Goal: Task Accomplishment & Management: Use online tool/utility

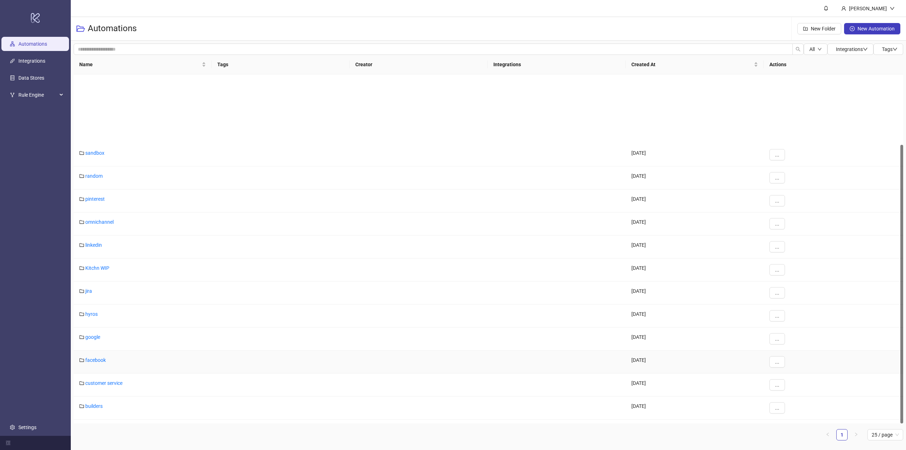
scroll to position [88, 0]
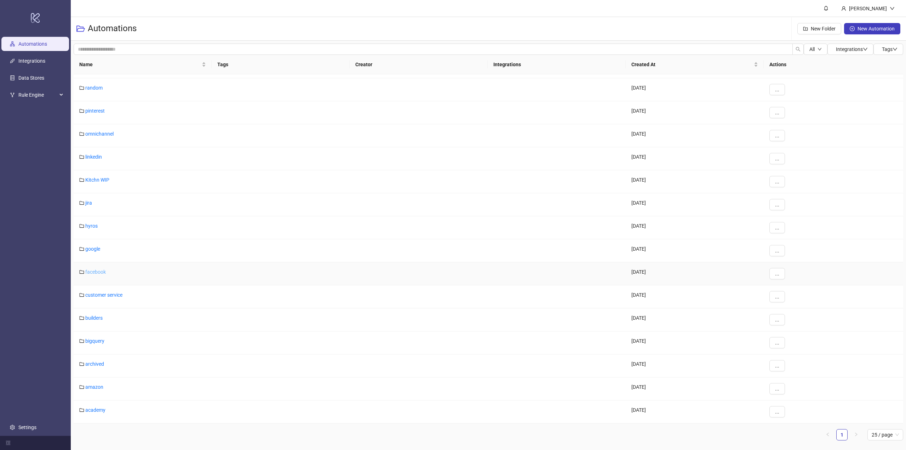
click at [96, 272] on link "facebook" at bounding box center [95, 272] width 21 height 6
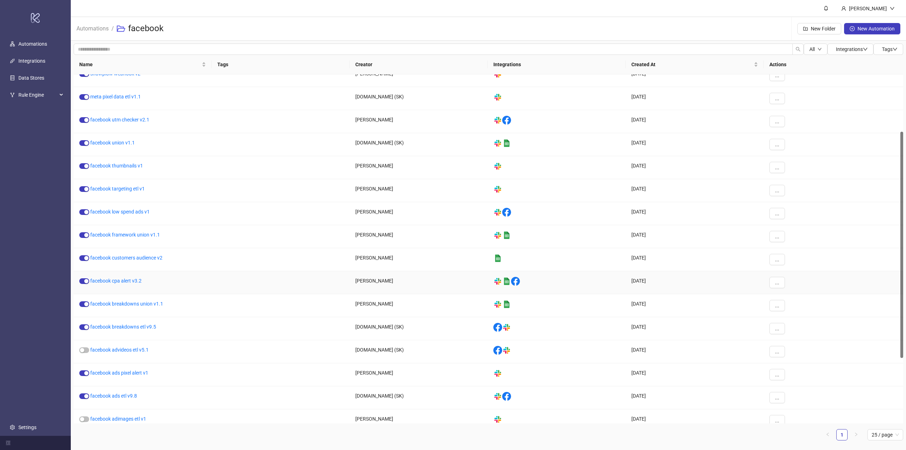
scroll to position [189, 0]
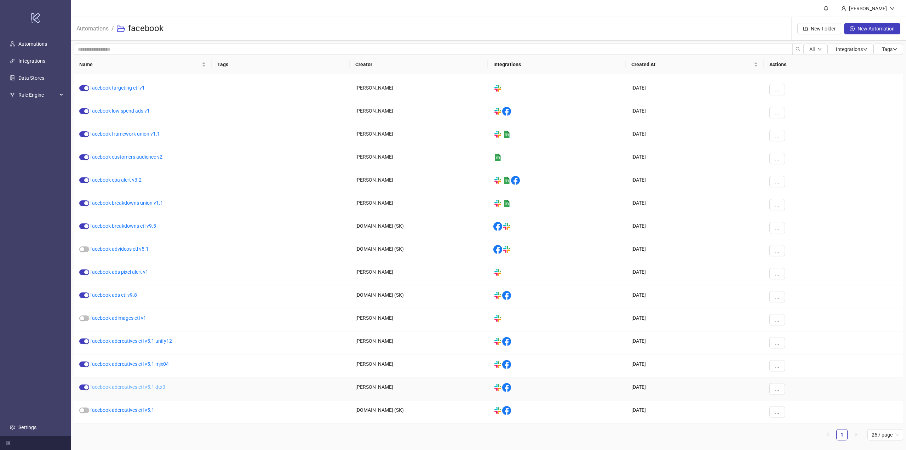
click at [159, 388] on link "facebook adcreatives etl v5.1 dtx3" at bounding box center [127, 387] width 75 height 6
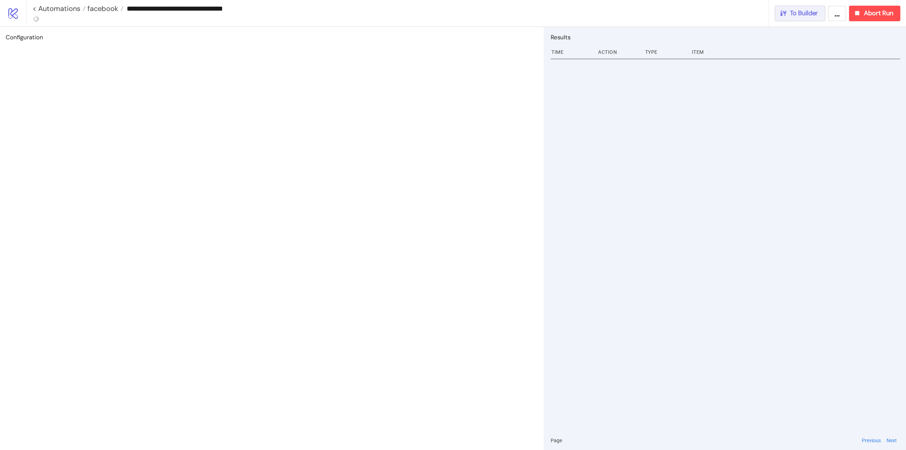
click at [812, 16] on span "To Builder" at bounding box center [804, 13] width 28 height 8
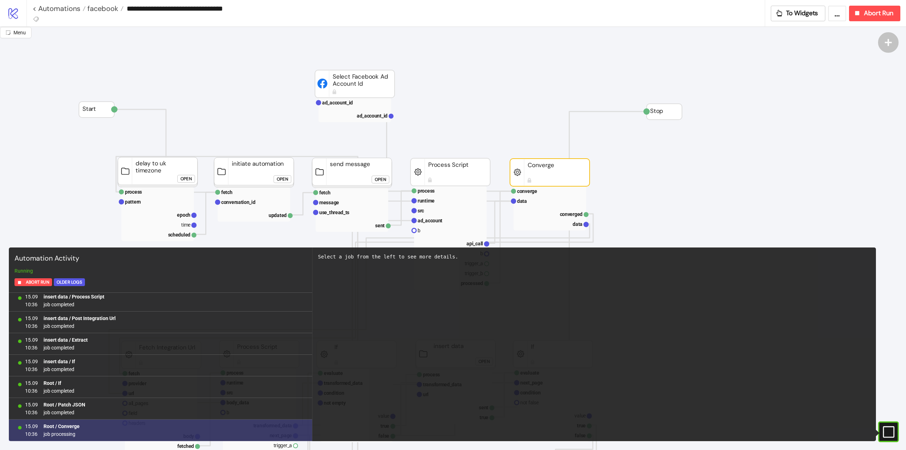
scroll to position [2076, 0]
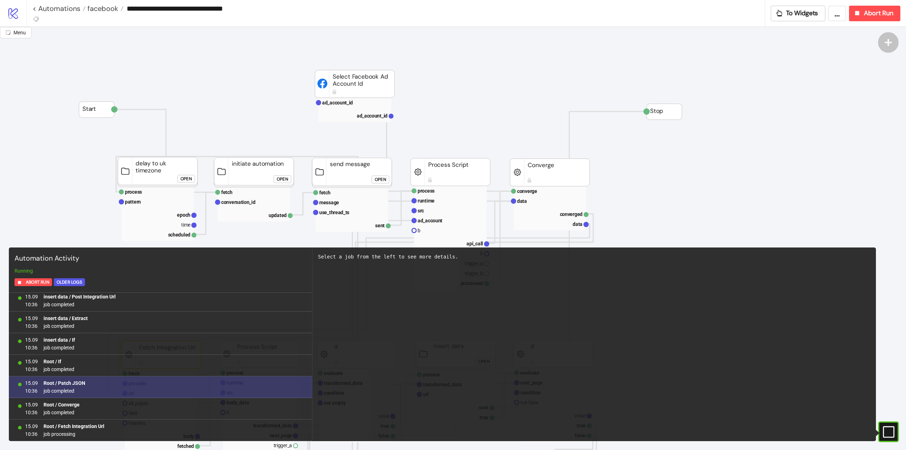
click at [72, 384] on b "Root / Patch JSON" at bounding box center [65, 383] width 42 height 6
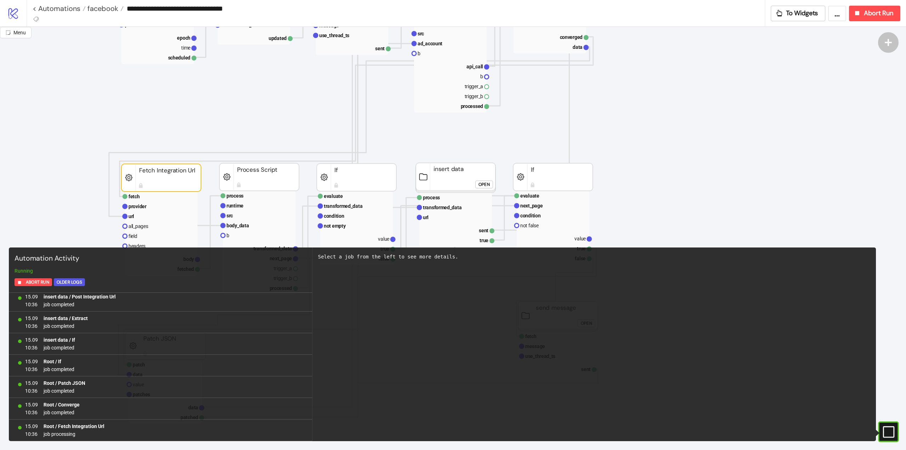
scroll to position [35, 0]
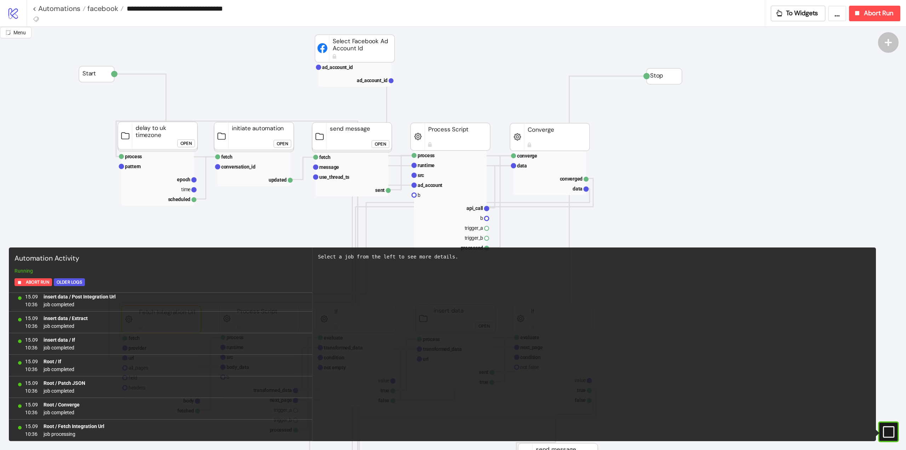
click at [886, 431] on rect at bounding box center [881, 432] width 11 height 11
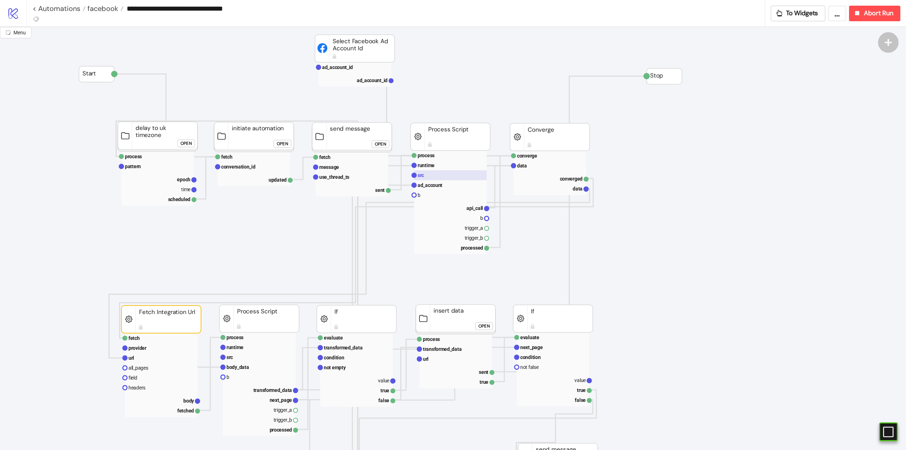
click at [429, 180] on rect at bounding box center [450, 175] width 73 height 10
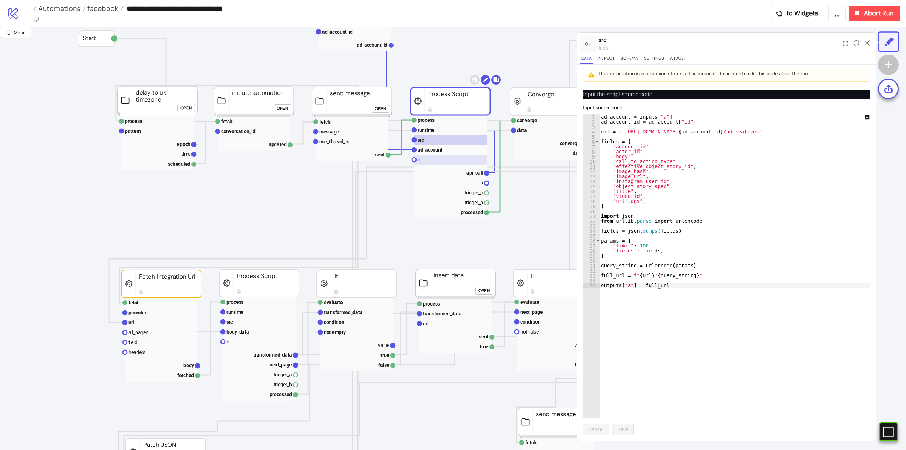
scroll to position [106, 0]
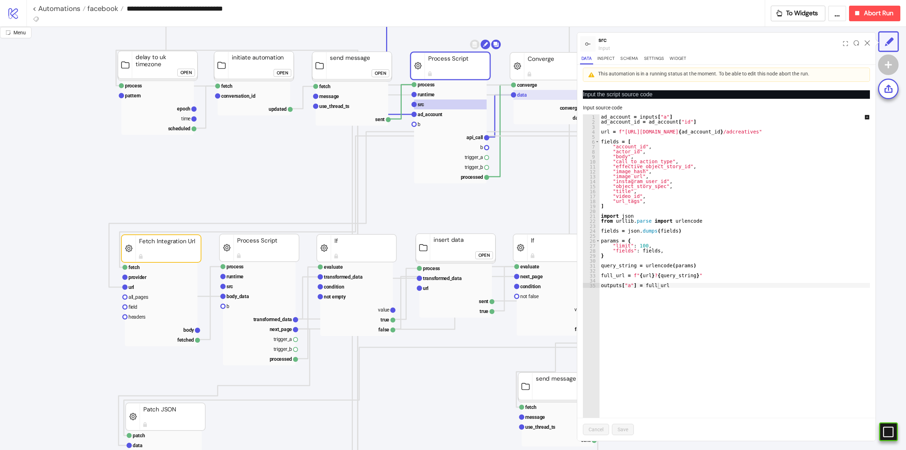
click at [525, 98] on rect at bounding box center [550, 95] width 73 height 10
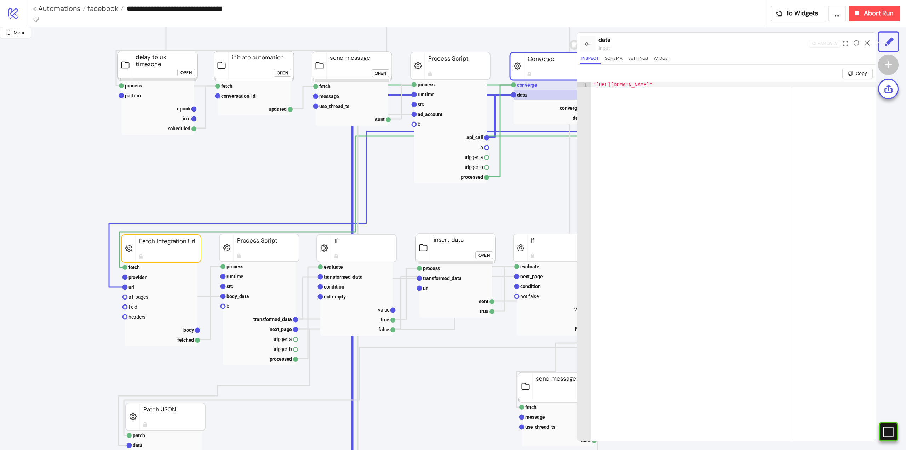
click at [524, 87] on text "converge" at bounding box center [527, 85] width 20 height 6
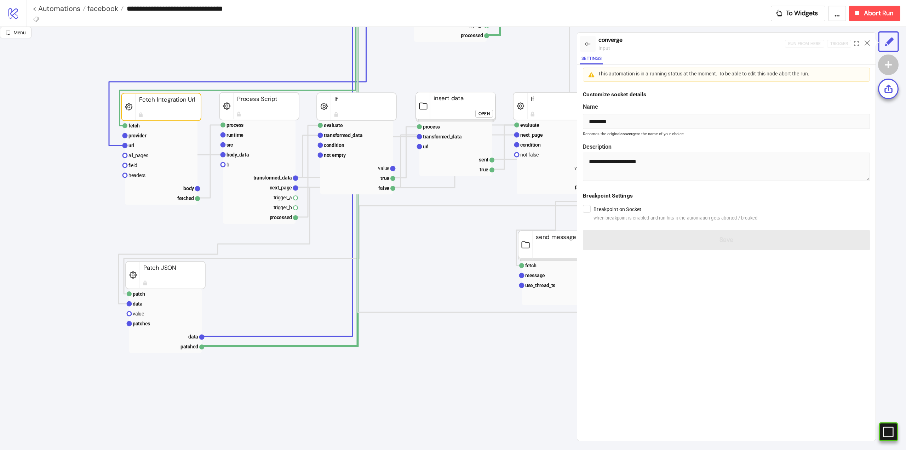
scroll to position [319, 0]
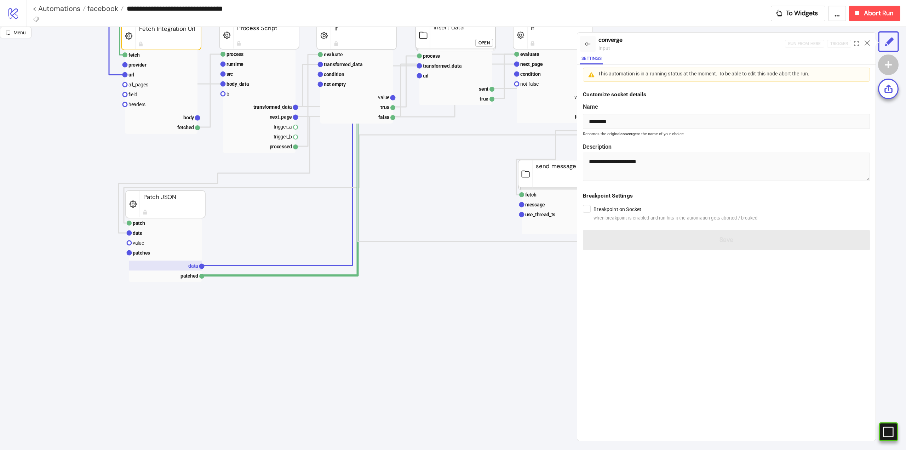
click at [184, 265] on rect at bounding box center [165, 266] width 73 height 10
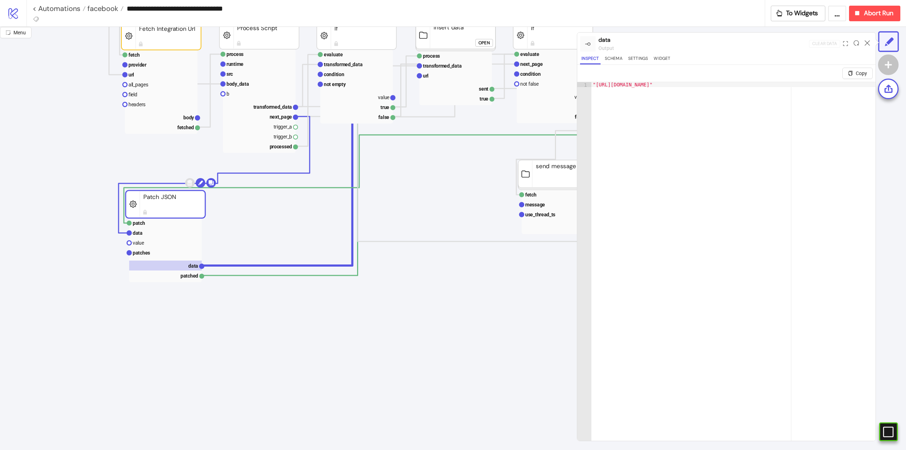
scroll to position [248, 0]
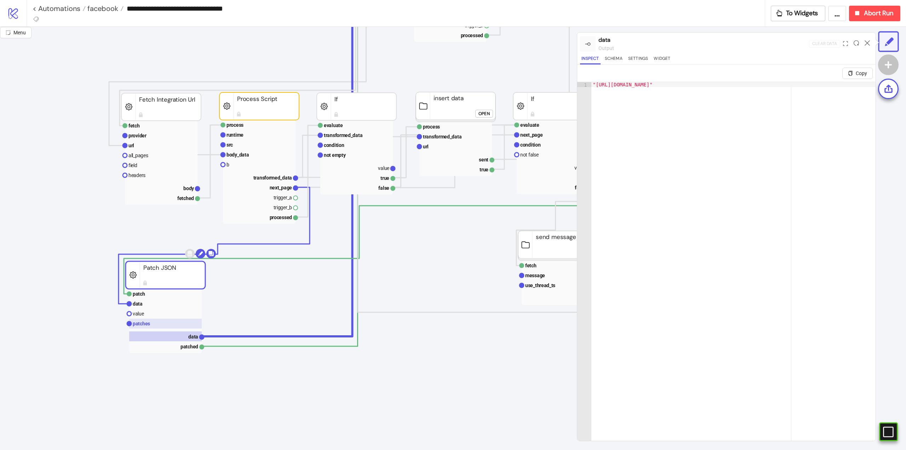
click at [160, 327] on rect at bounding box center [165, 324] width 73 height 10
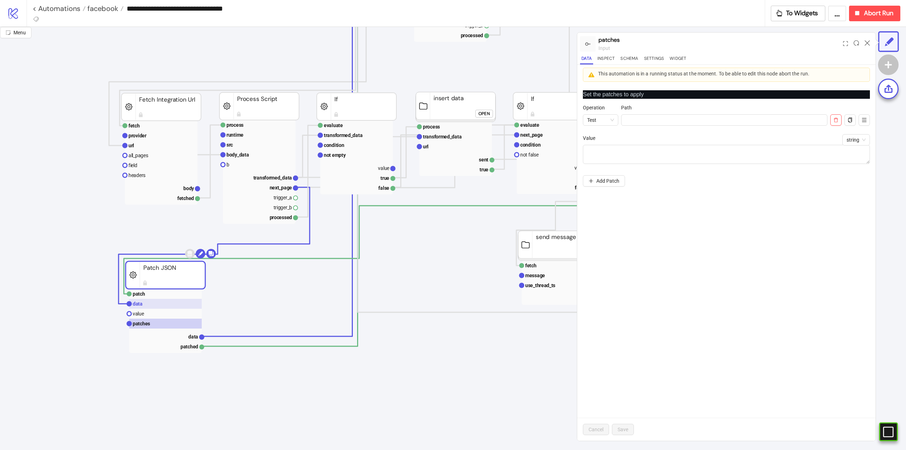
click at [147, 306] on rect at bounding box center [165, 304] width 73 height 10
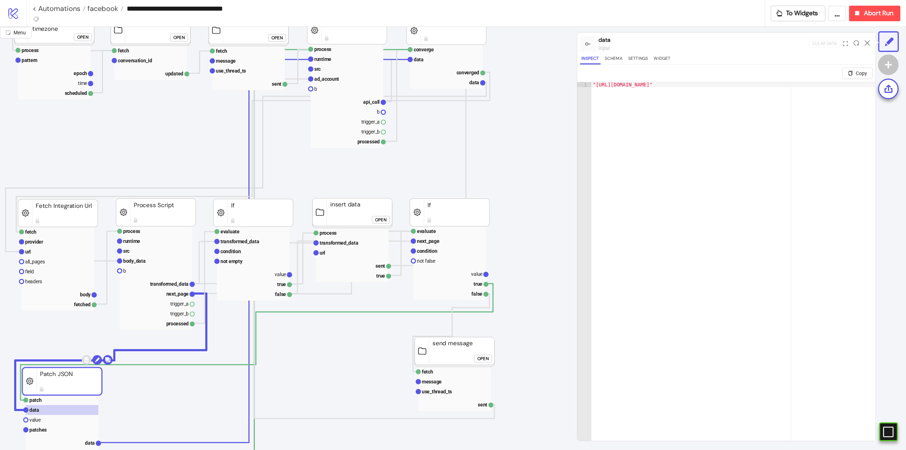
scroll to position [142, 63]
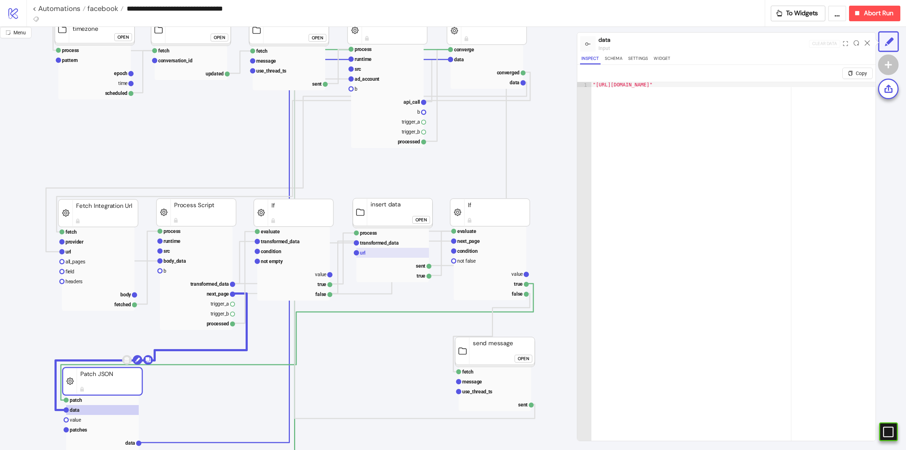
click at [372, 253] on rect at bounding box center [392, 253] width 73 height 10
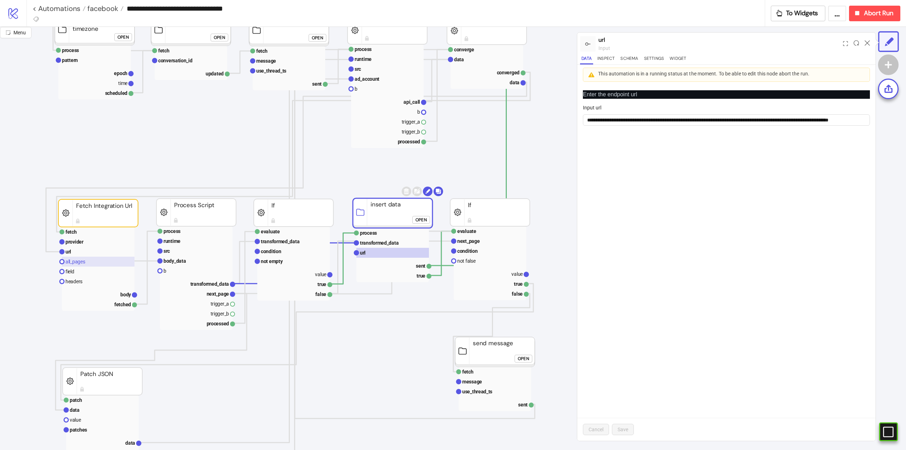
click at [90, 258] on rect at bounding box center [98, 262] width 73 height 10
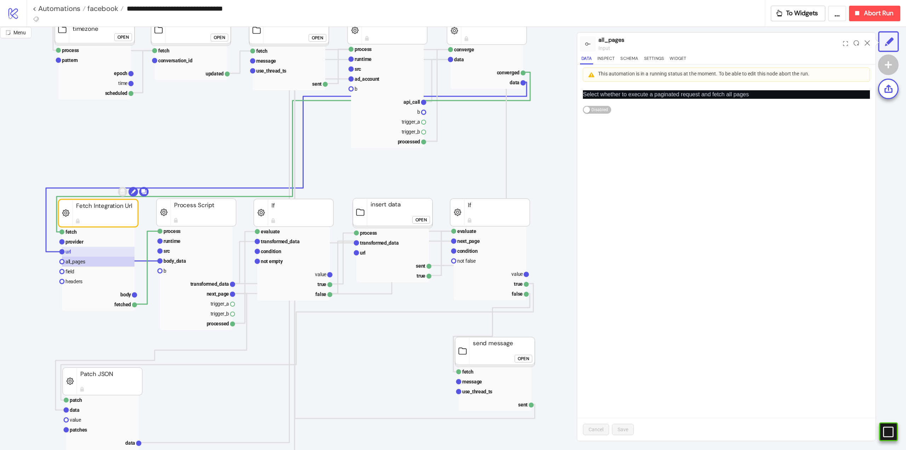
click at [83, 249] on rect at bounding box center [98, 252] width 73 height 10
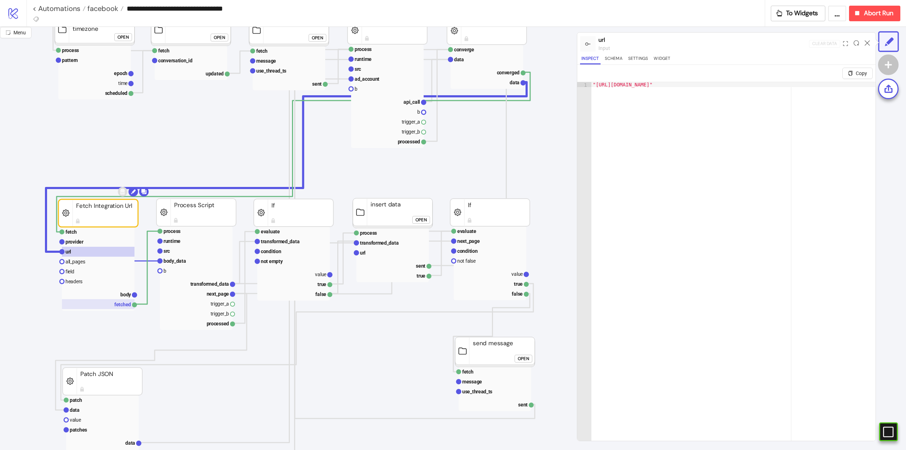
click at [118, 300] on rect at bounding box center [98, 304] width 73 height 10
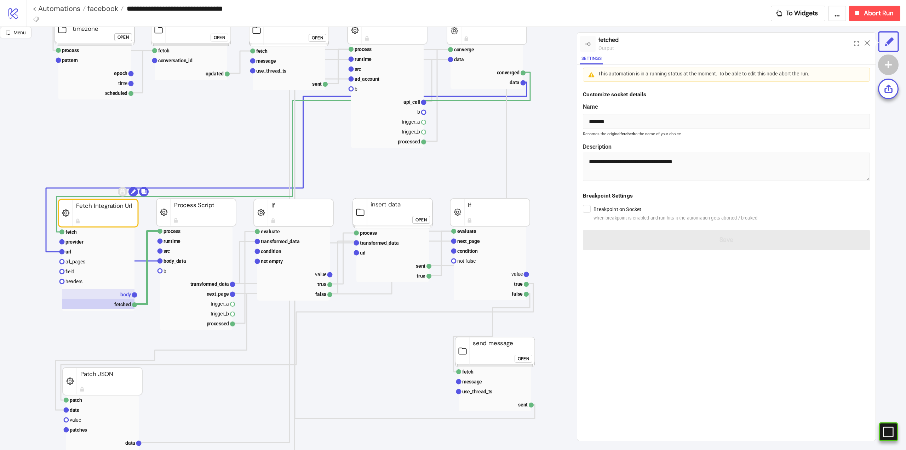
click at [118, 293] on rect at bounding box center [98, 294] width 73 height 10
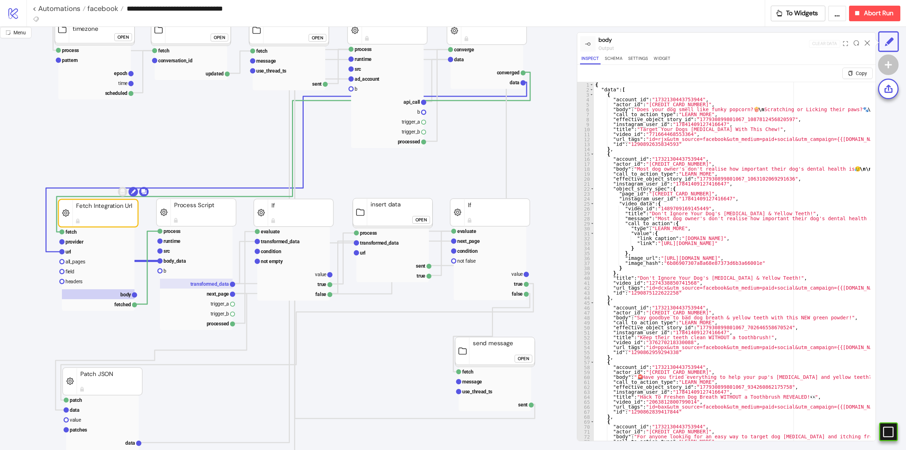
click at [198, 282] on text "transformed_data" at bounding box center [209, 284] width 39 height 6
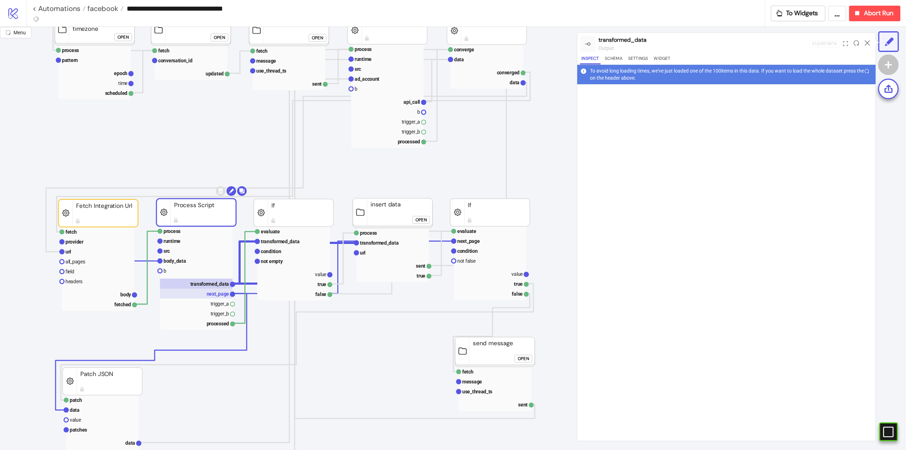
click at [211, 293] on text "next_page" at bounding box center [218, 294] width 23 height 6
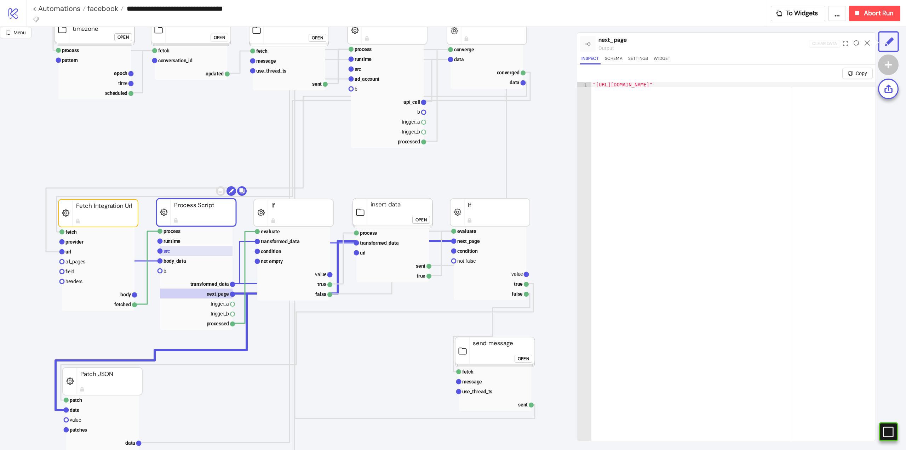
click at [179, 254] on rect at bounding box center [196, 251] width 73 height 10
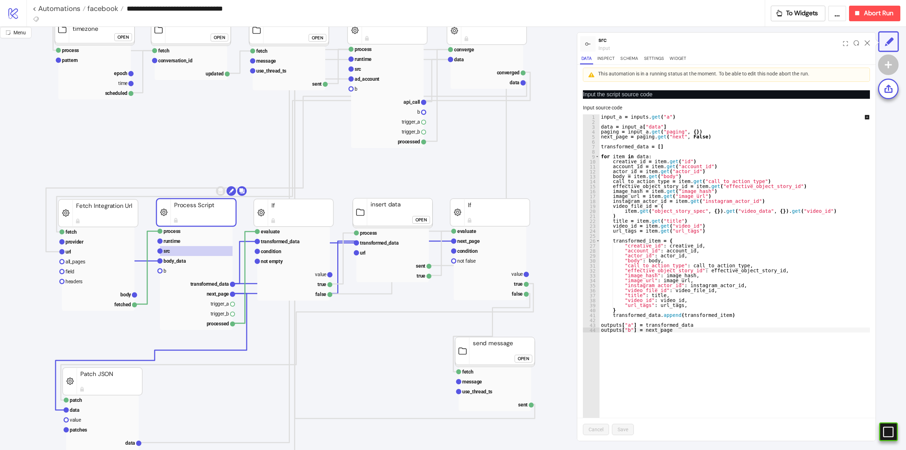
type textarea "**********"
drag, startPoint x: 641, startPoint y: 334, endPoint x: 668, endPoint y: 331, distance: 27.1
click at [668, 331] on div "input_a = inputs . get ( "a" ) data = input_a [ "data" ] paging = input_a . get…" at bounding box center [740, 285] width 280 height 343
click at [215, 298] on rect at bounding box center [196, 294] width 73 height 10
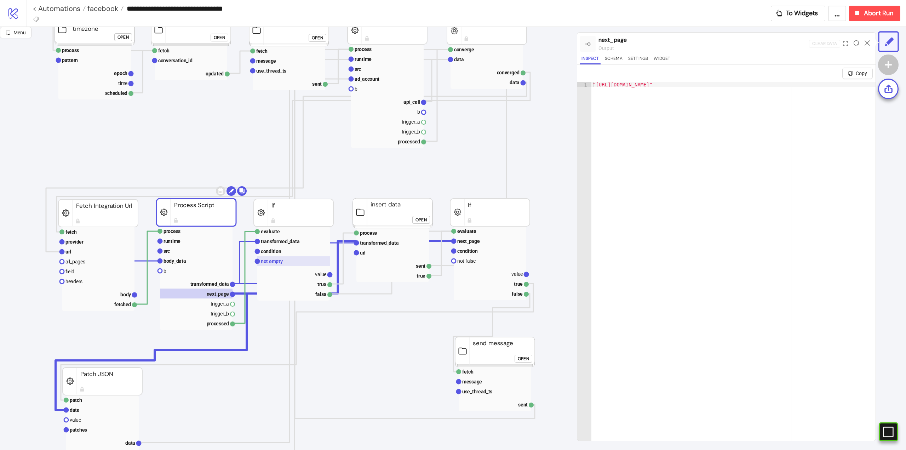
click at [275, 263] on text "not empty" at bounding box center [272, 261] width 22 height 6
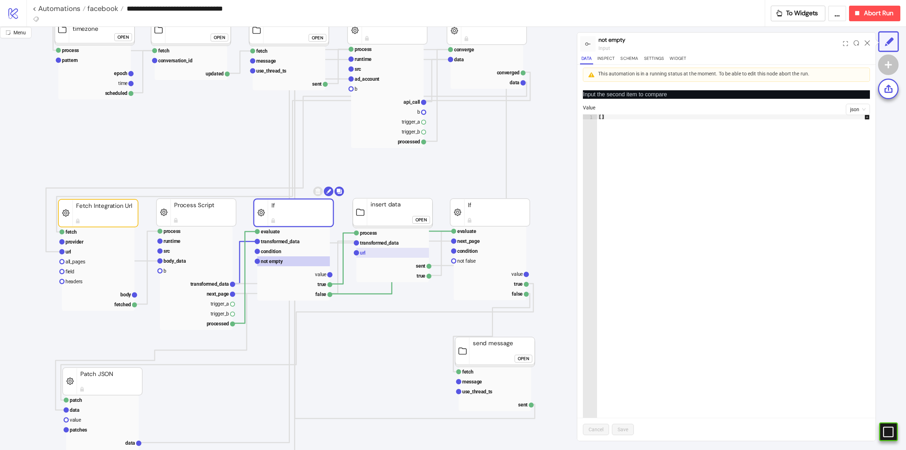
click at [367, 253] on rect at bounding box center [392, 253] width 73 height 10
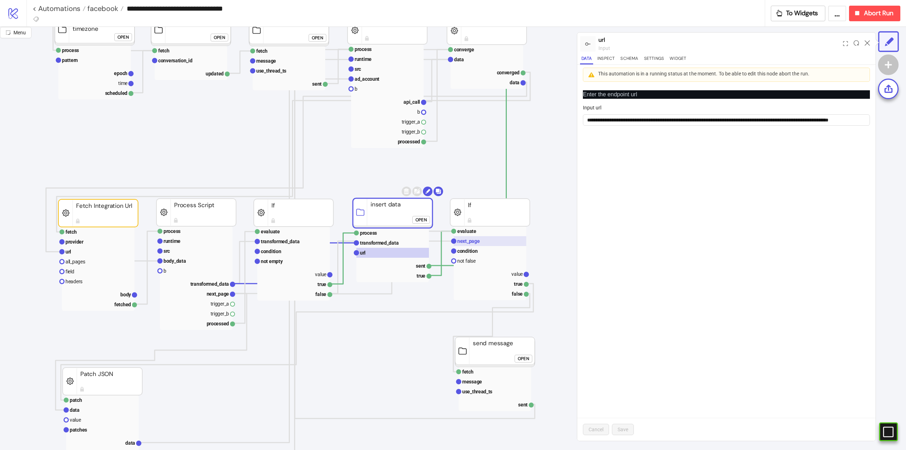
click at [469, 239] on text "next_page" at bounding box center [468, 241] width 23 height 6
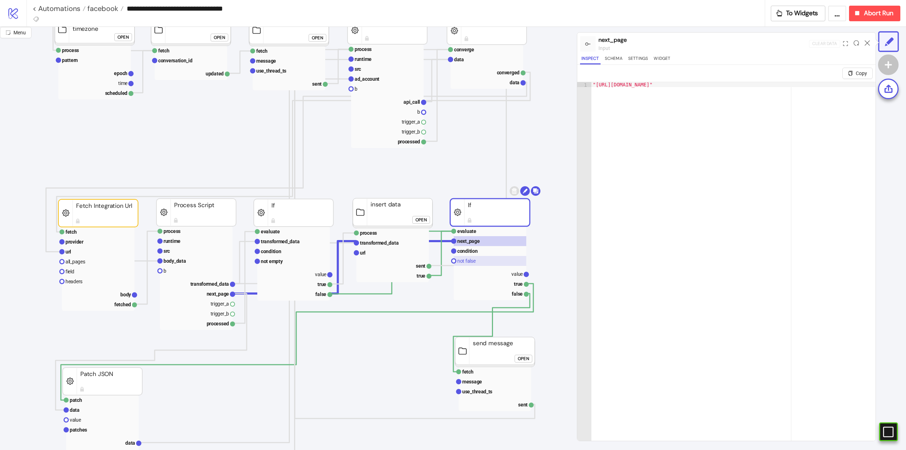
click at [473, 258] on rect at bounding box center [490, 261] width 73 height 10
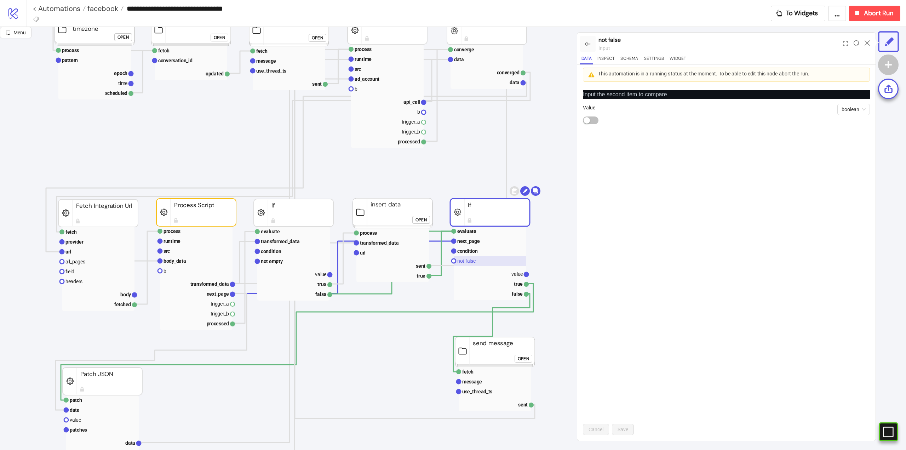
scroll to position [212, 63]
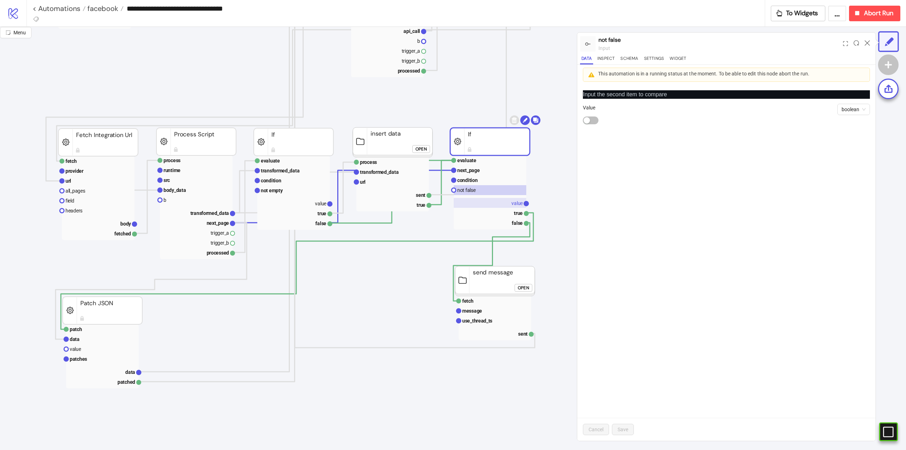
click at [513, 205] on text "value" at bounding box center [517, 203] width 11 height 6
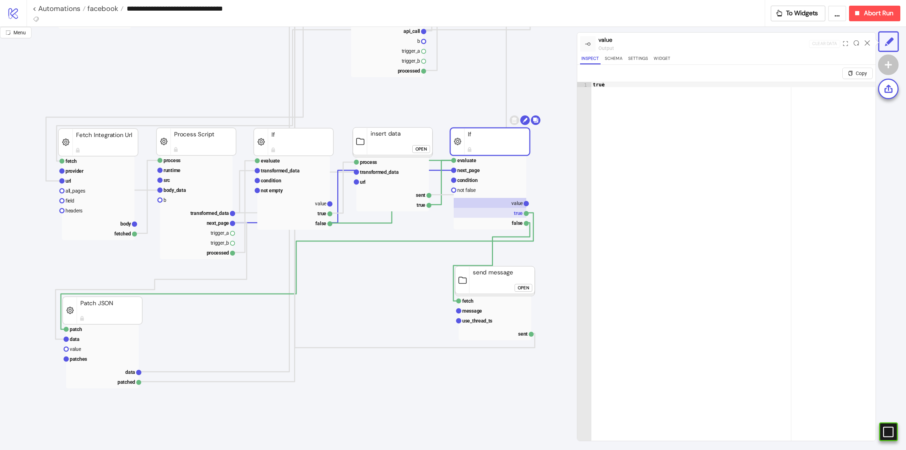
click at [515, 213] on rect at bounding box center [490, 213] width 73 height 10
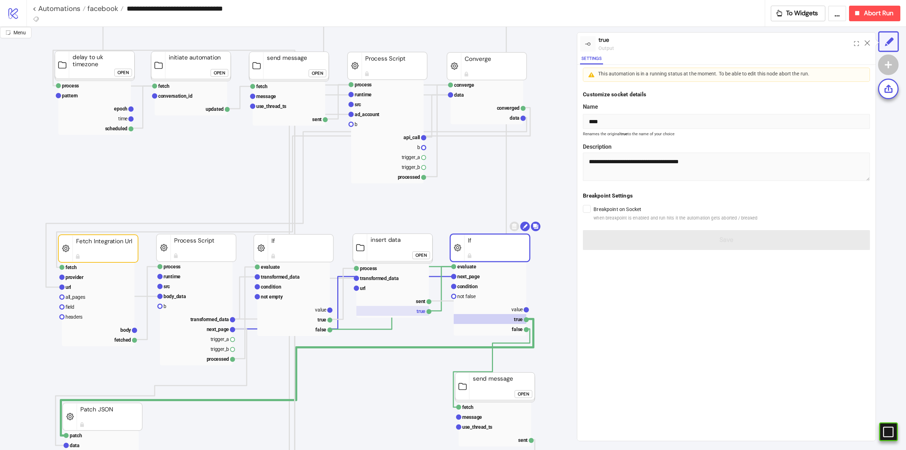
scroll to position [0, 63]
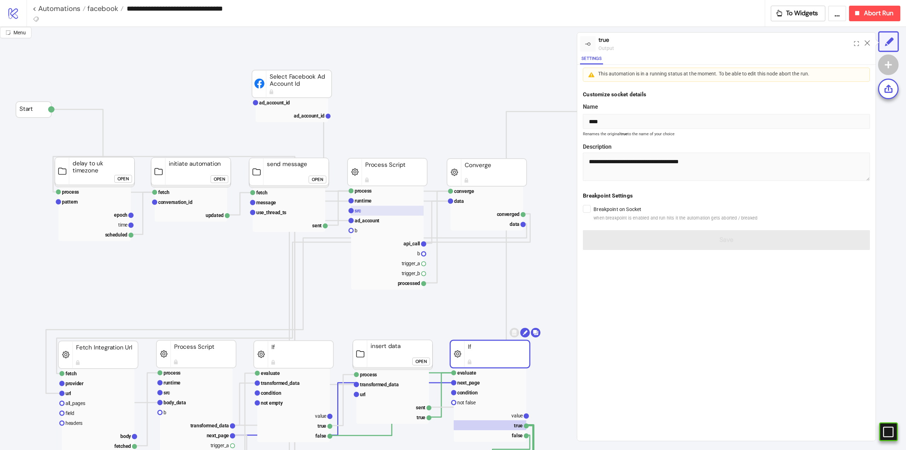
click at [362, 209] on rect at bounding box center [387, 211] width 73 height 10
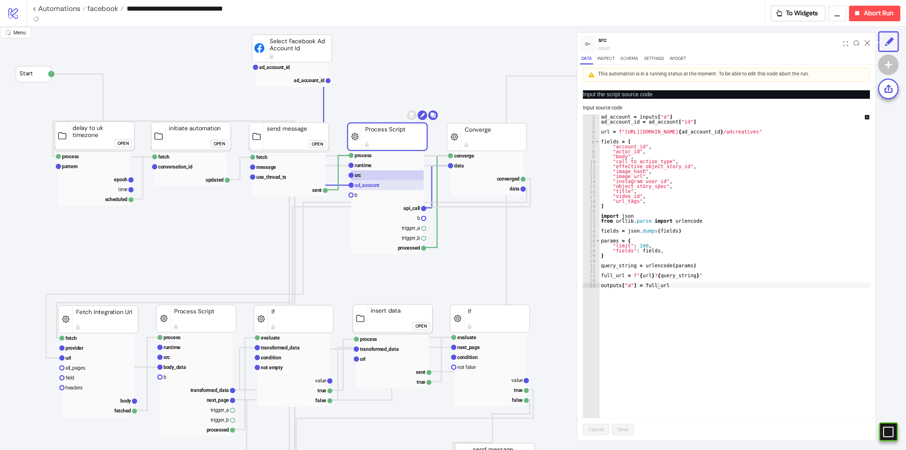
scroll to position [71, 63]
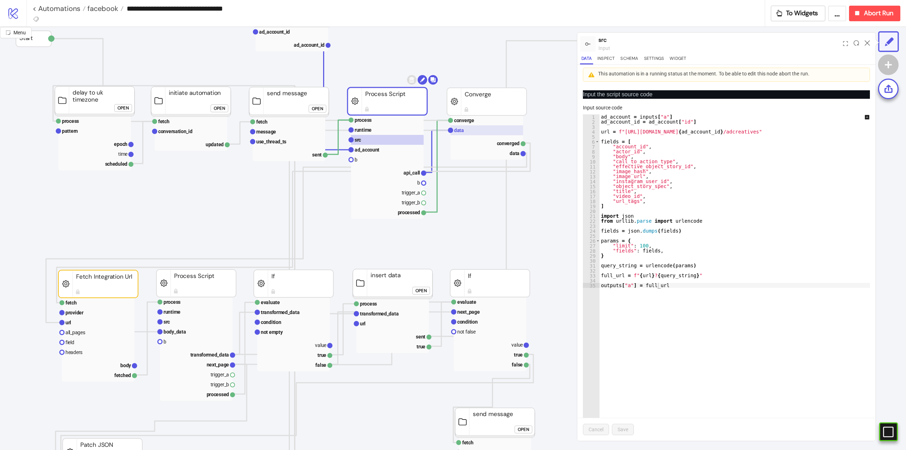
click at [461, 133] on text "data" at bounding box center [459, 130] width 10 height 6
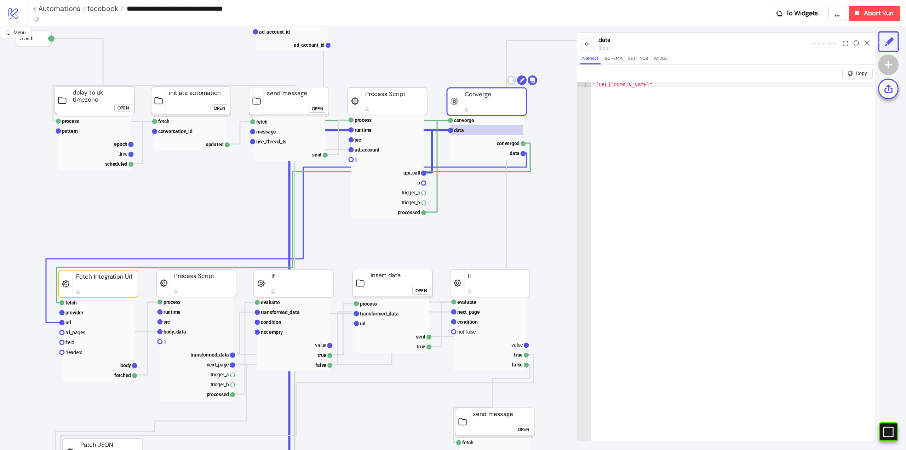
scroll to position [35, 63]
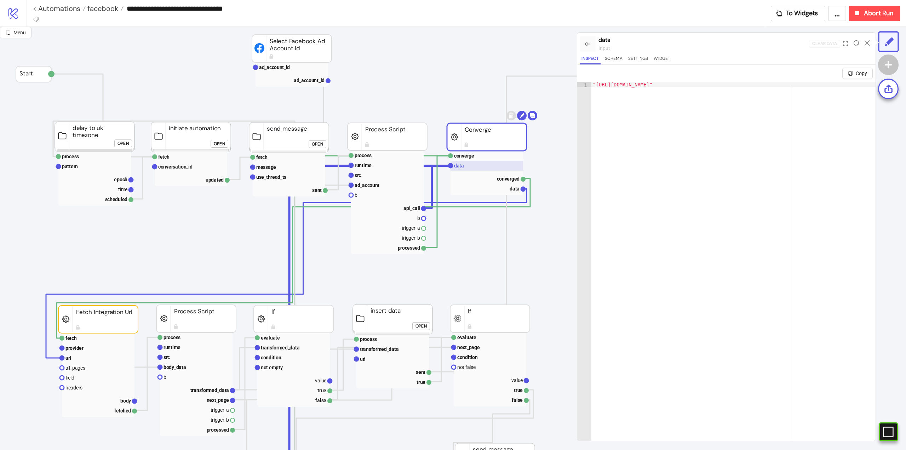
click at [464, 166] on rect at bounding box center [487, 166] width 73 height 10
click at [475, 158] on rect at bounding box center [487, 156] width 73 height 10
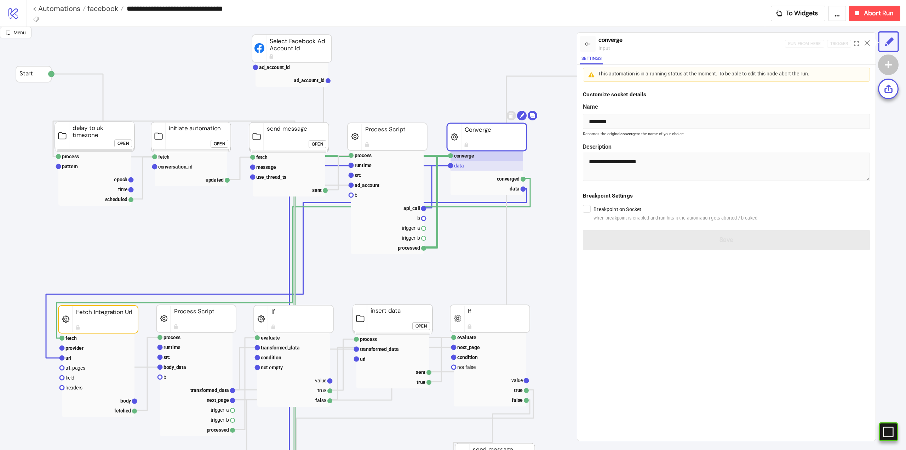
click at [476, 169] on rect at bounding box center [487, 166] width 73 height 10
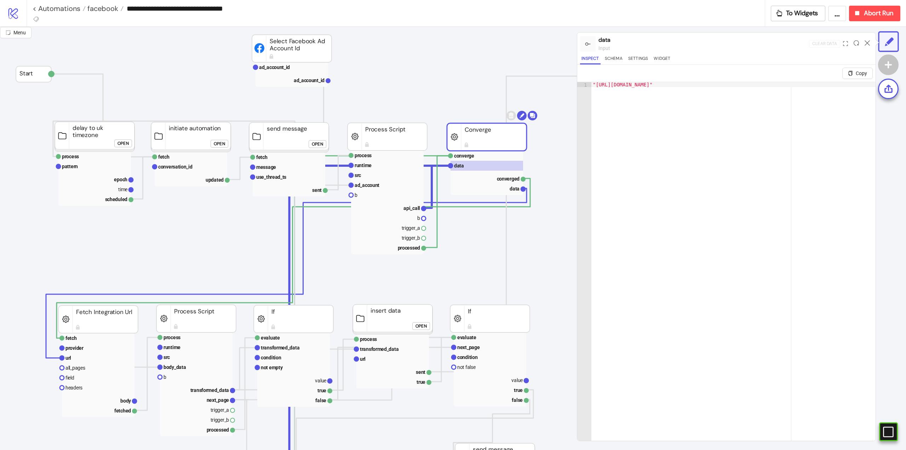
scroll to position [106, 63]
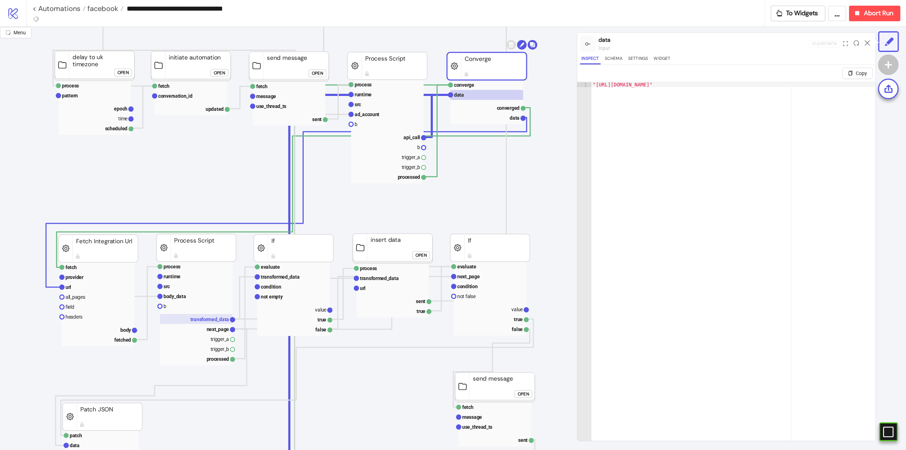
click at [204, 318] on text "transformed_data" at bounding box center [209, 319] width 39 height 6
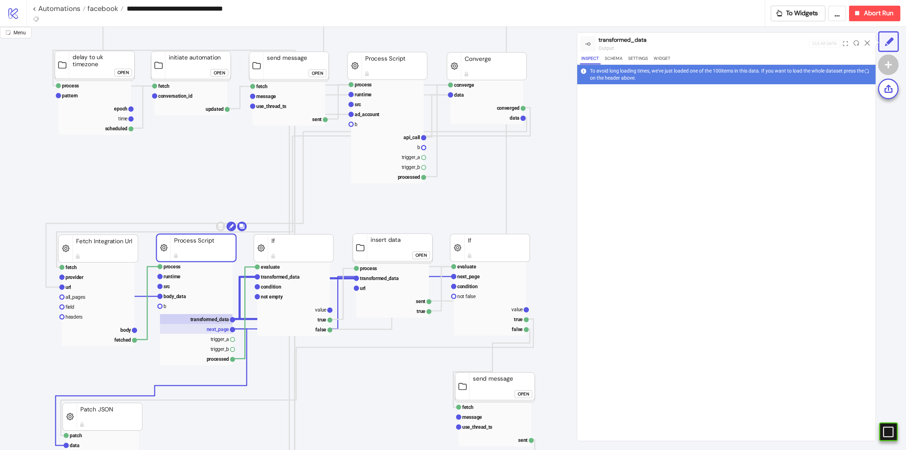
click at [213, 326] on text "next_page" at bounding box center [218, 329] width 23 height 6
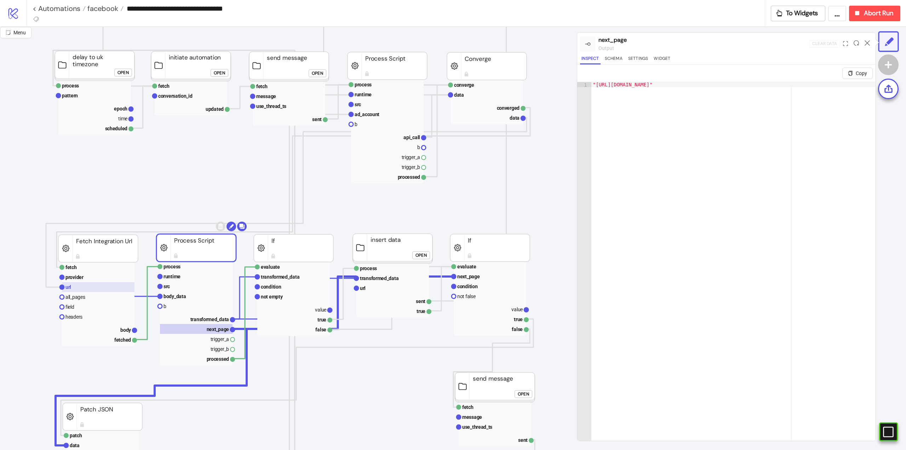
click at [91, 284] on rect at bounding box center [98, 287] width 73 height 10
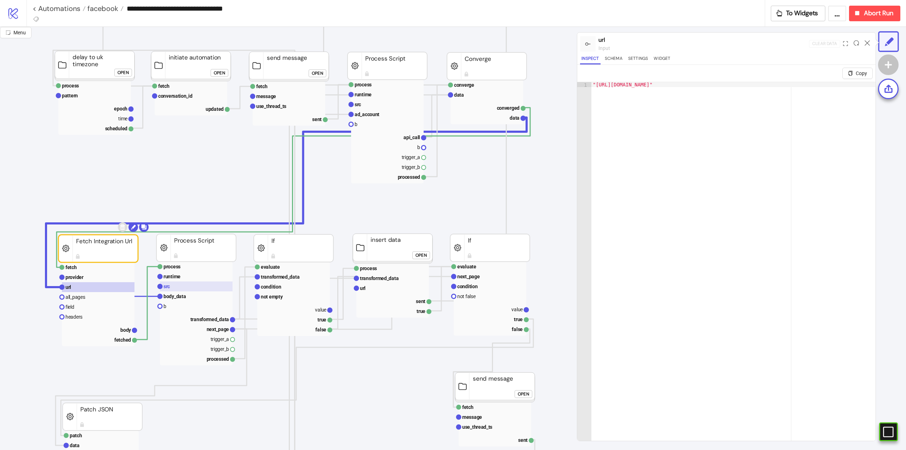
click at [184, 286] on rect at bounding box center [196, 286] width 73 height 10
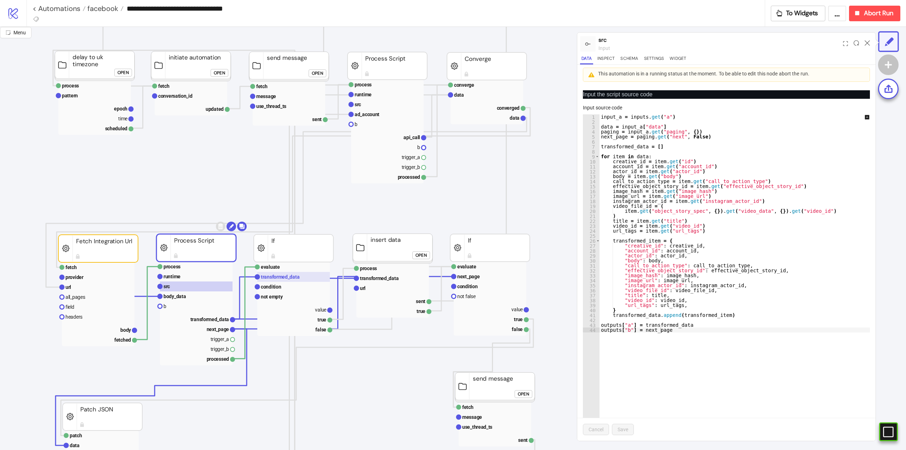
click at [284, 280] on text "transformed_data" at bounding box center [280, 277] width 39 height 6
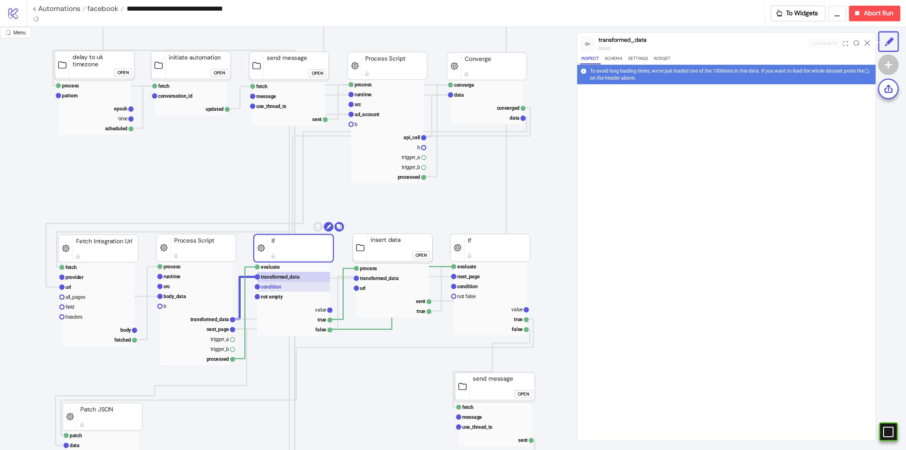
click at [273, 290] on rect at bounding box center [293, 287] width 73 height 10
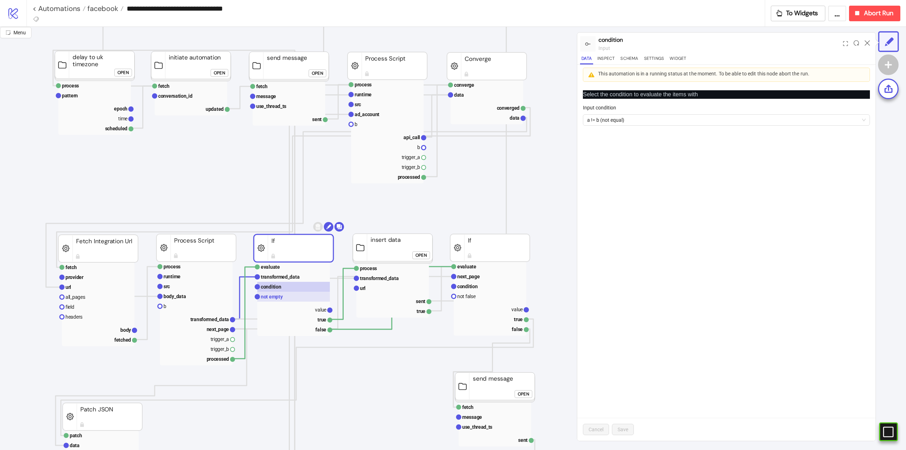
click at [275, 298] on text "not empty" at bounding box center [272, 297] width 22 height 6
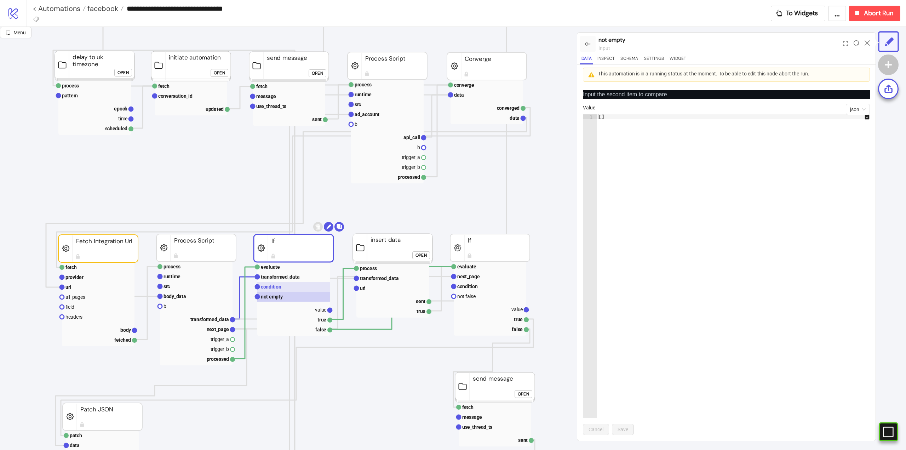
click at [272, 282] on rect at bounding box center [293, 287] width 73 height 10
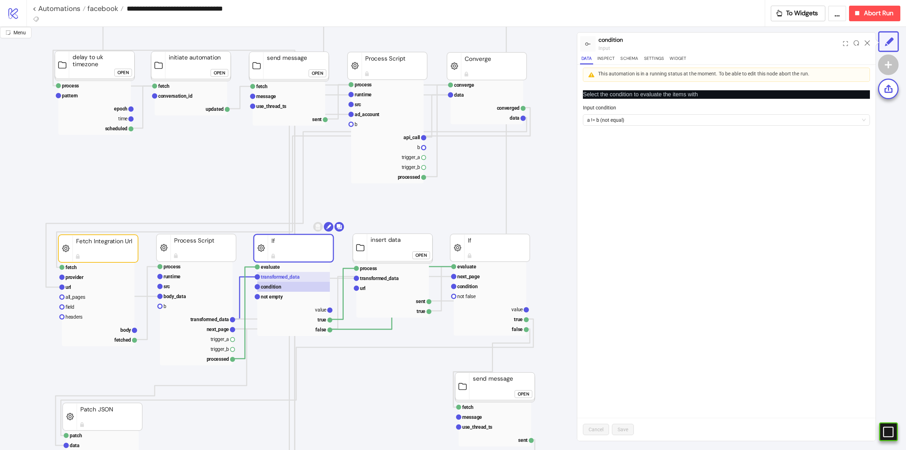
scroll to position [35, 63]
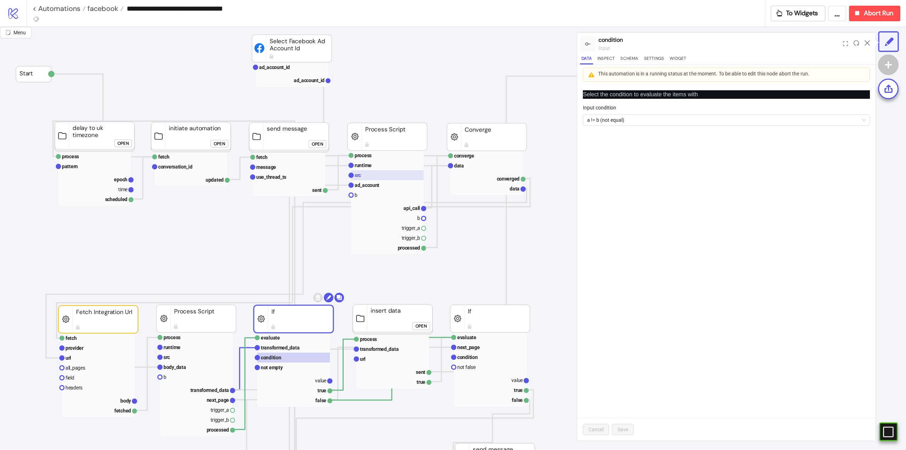
click at [367, 174] on rect at bounding box center [387, 175] width 73 height 10
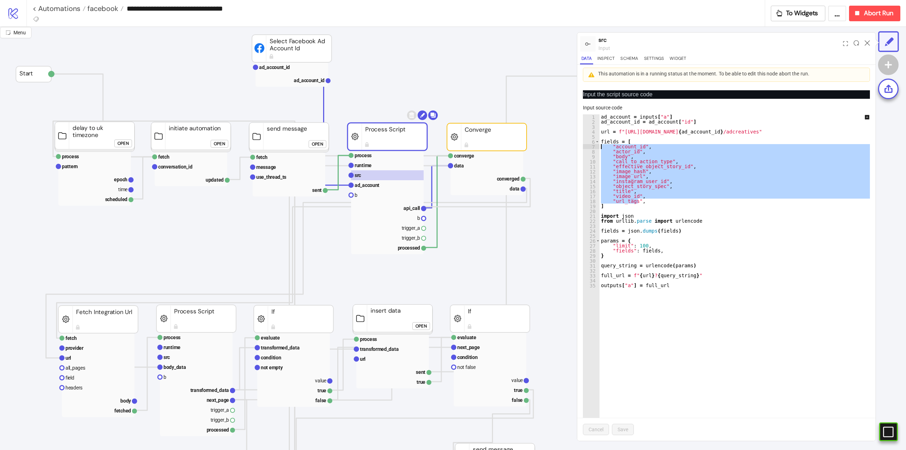
drag, startPoint x: 612, startPoint y: 200, endPoint x: 600, endPoint y: 144, distance: 57.6
click at [600, 144] on div "ad_account = inputs [ "a" ] ad_account_id = ad_account [ "id" ] url = f"[URL][D…" at bounding box center [740, 285] width 280 height 343
type textarea "**********"
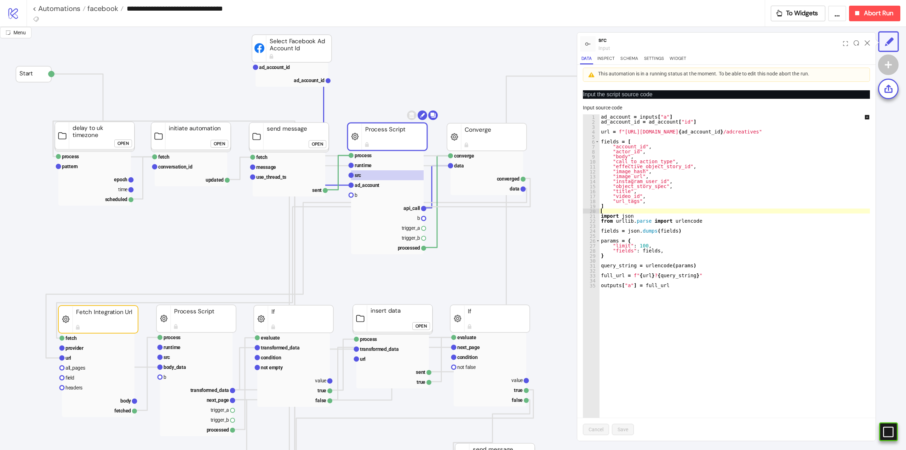
click at [656, 212] on div "ad_account = inputs [ "a" ] ad_account_id = ad_account [ "id" ] url = f"[URL][D…" at bounding box center [740, 285] width 280 height 343
click at [629, 209] on div "ad_account = inputs [ "a" ] ad_account_id = ad_account [ "id" ] url = f"[URL][D…" at bounding box center [740, 285] width 280 height 343
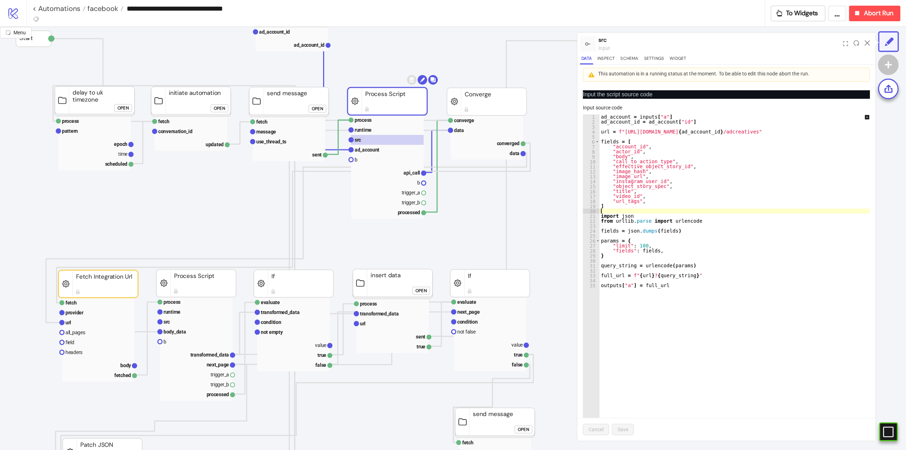
scroll to position [106, 63]
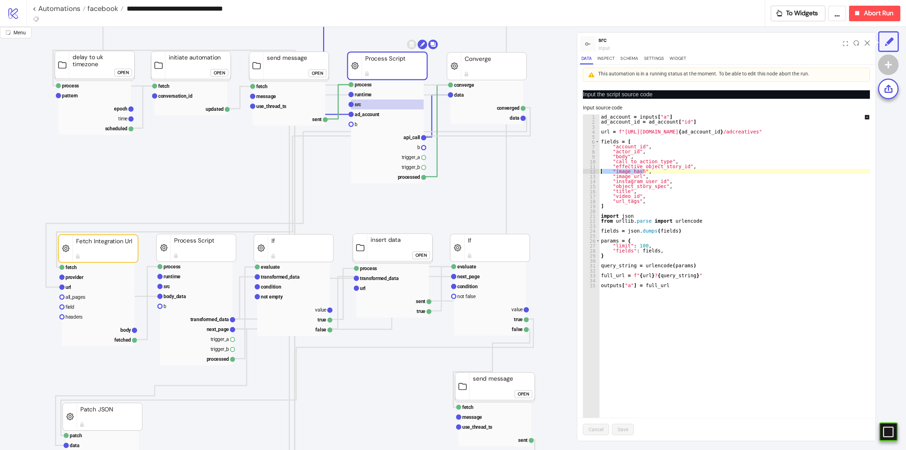
drag, startPoint x: 652, startPoint y: 173, endPoint x: 601, endPoint y: 172, distance: 51.3
click at [601, 172] on div "ad_account = inputs [ "a" ] ad_account_id = ad_account [ "id" ] url = f"[URL][D…" at bounding box center [740, 285] width 280 height 343
click at [671, 182] on div "ad_account = inputs [ "a" ] ad_account_id = ad_account [ "id" ] url = f"[URL][D…" at bounding box center [740, 285] width 280 height 343
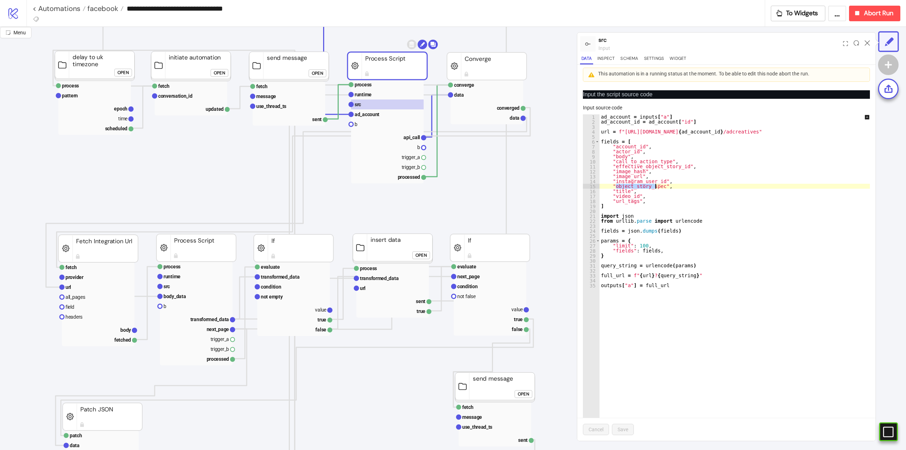
drag, startPoint x: 617, startPoint y: 186, endPoint x: 690, endPoint y: 192, distance: 73.1
click at [657, 186] on div "ad_account = inputs [ "a" ] ad_account_id = ad_account [ "id" ] url = f"[URL][D…" at bounding box center [740, 285] width 280 height 343
click at [690, 192] on div "ad_account = inputs [ "a" ] ad_account_id = ad_account [ "id" ] url = f"[URL][D…" at bounding box center [740, 285] width 280 height 343
type textarea "********"
click at [659, 209] on div "ad_account = inputs [ "a" ] ad_account_id = ad_account [ "id" ] url = f"[URL][D…" at bounding box center [740, 285] width 280 height 343
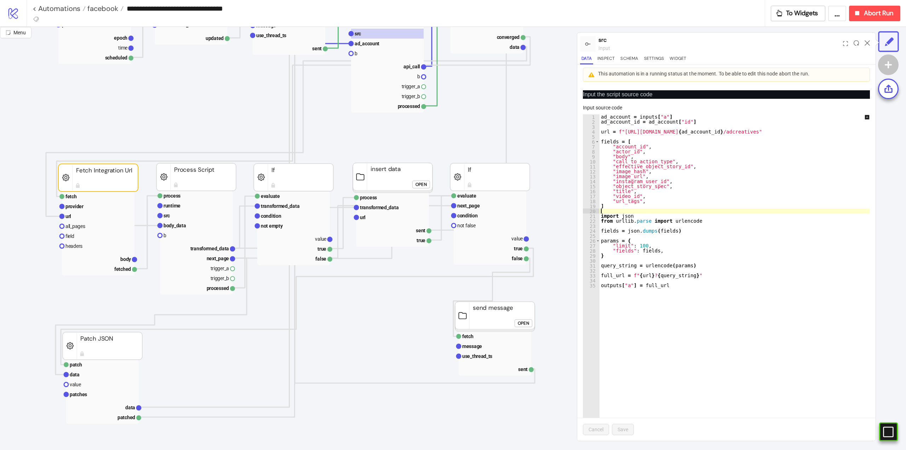
scroll to position [212, 63]
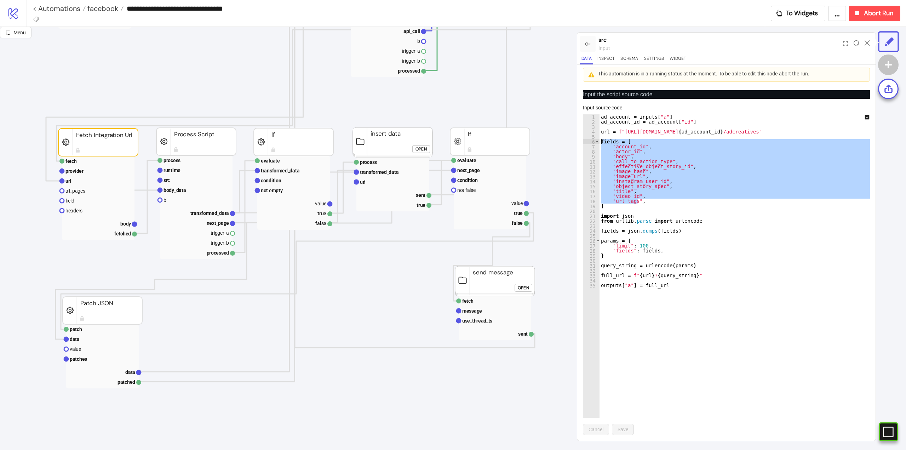
drag, startPoint x: 646, startPoint y: 200, endPoint x: 579, endPoint y: 141, distance: 89.0
click at [579, 141] on div "Input the script source code Input source code 1 2 3 4 5 6 7 8 9 10 11 12 13 14…" at bounding box center [726, 263] width 298 height 356
type textarea "**********"
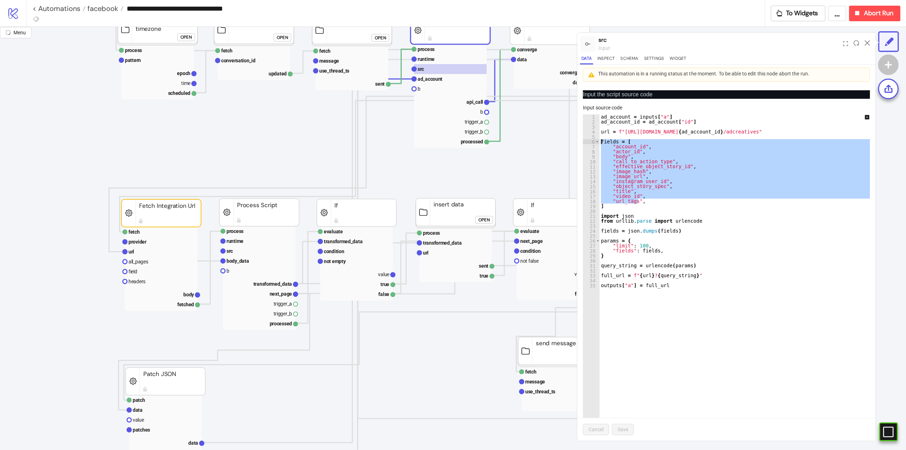
scroll to position [106, 0]
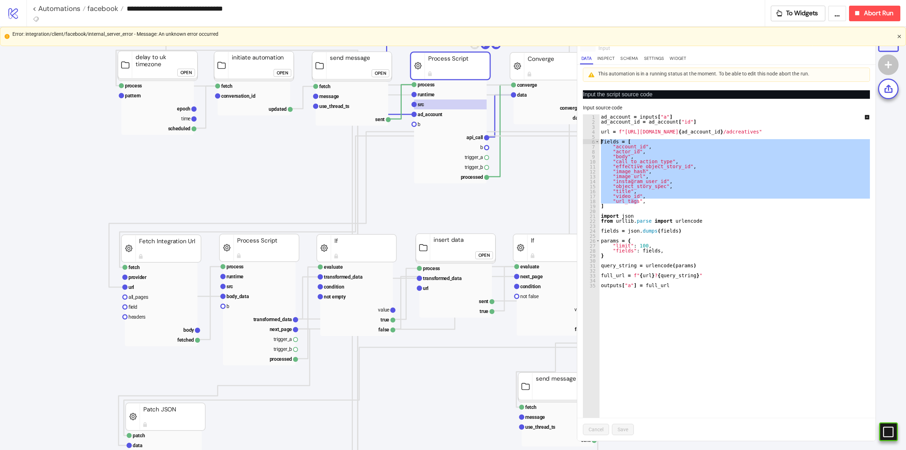
click at [900, 35] on icon "close" at bounding box center [899, 36] width 4 height 4
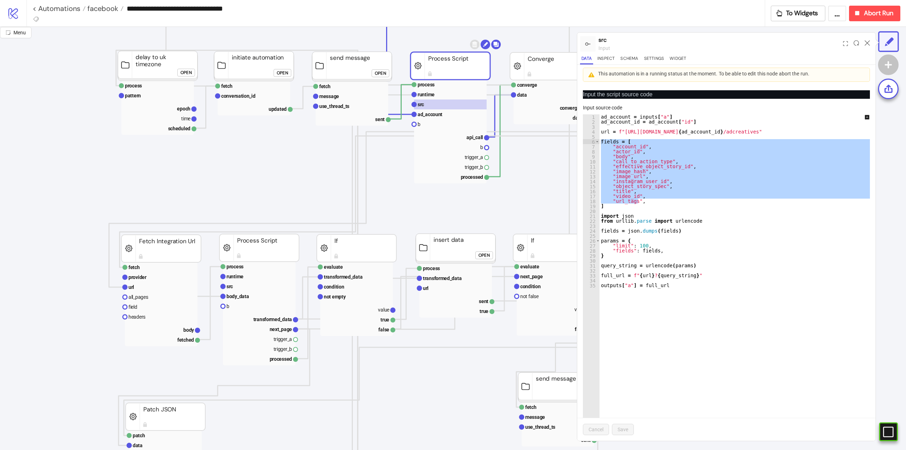
drag, startPoint x: 867, startPoint y: 41, endPoint x: 870, endPoint y: 157, distance: 116.2
click at [867, 41] on icon at bounding box center [867, 42] width 5 height 5
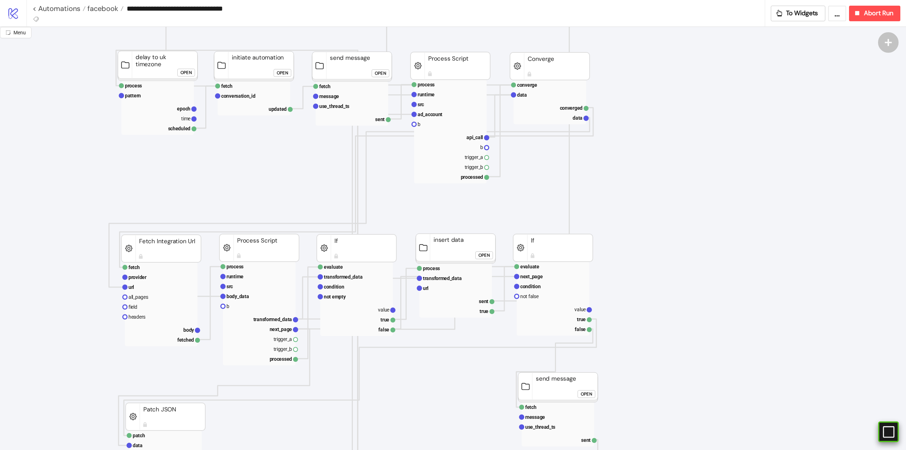
click at [884, 434] on rect at bounding box center [878, 432] width 11 height 11
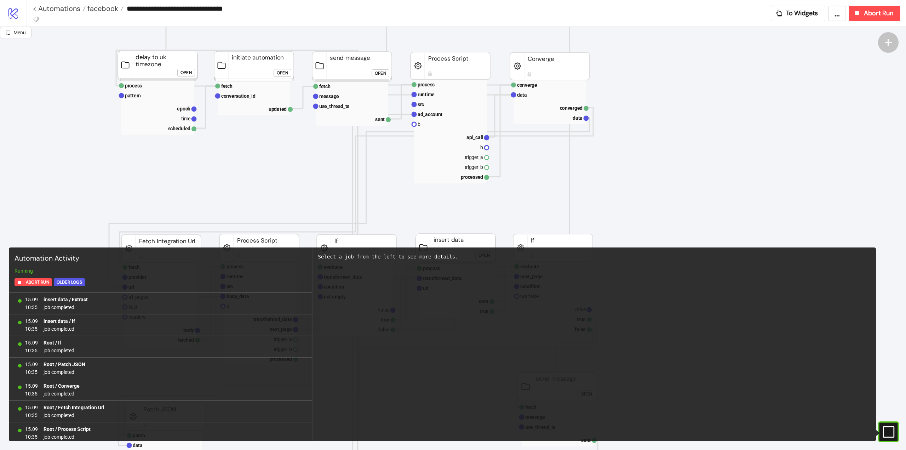
scroll to position [6308, 0]
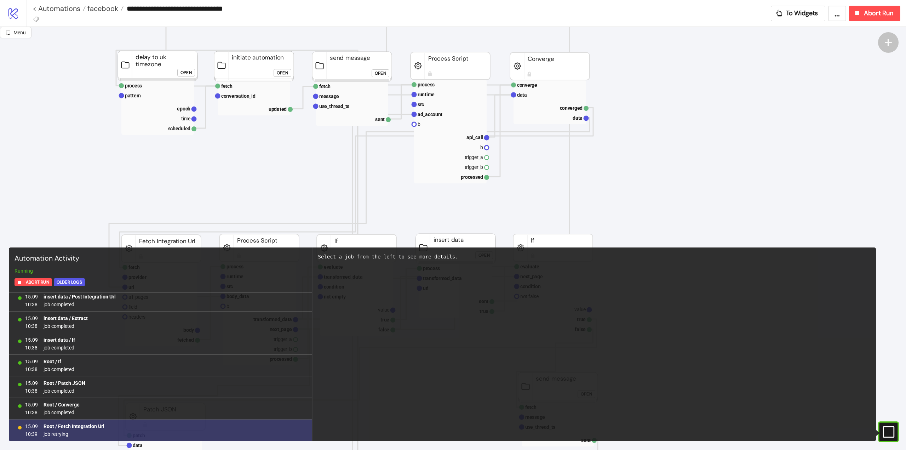
click at [85, 427] on b "Root / Fetch Integration Url" at bounding box center [74, 426] width 61 height 6
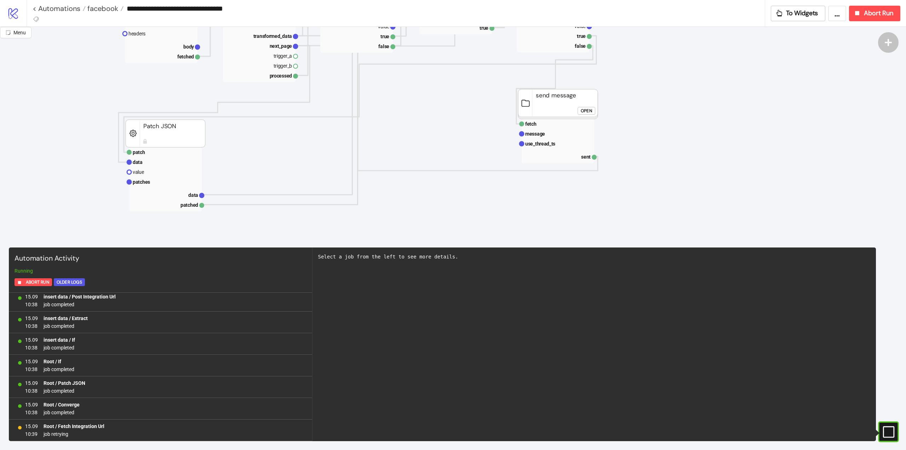
scroll to position [319, 0]
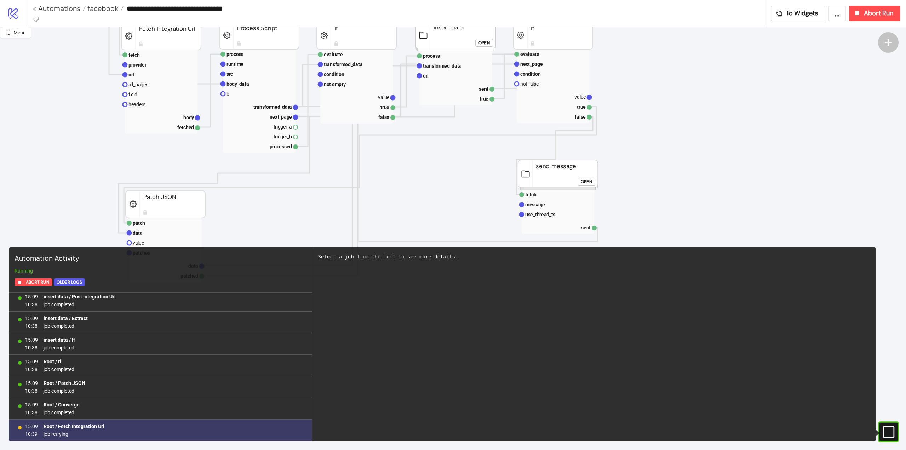
click at [60, 436] on span "job retrying" at bounding box center [74, 434] width 61 height 8
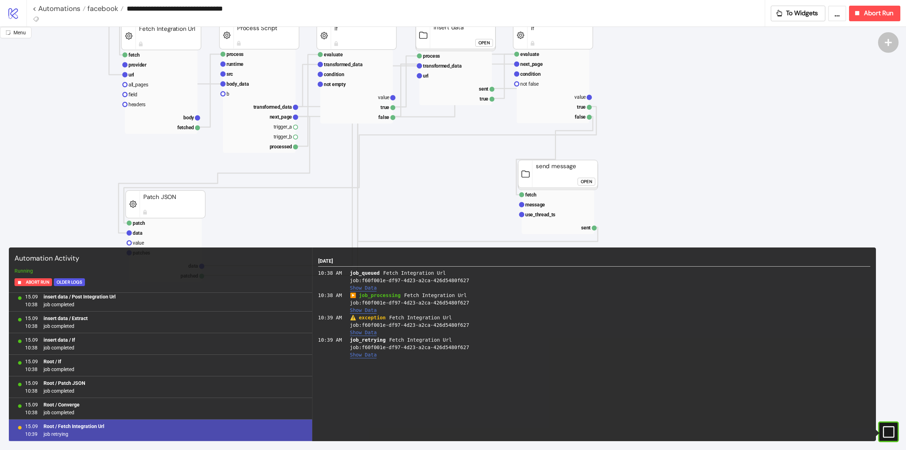
click at [359, 332] on button "Show Data" at bounding box center [363, 333] width 27 height 6
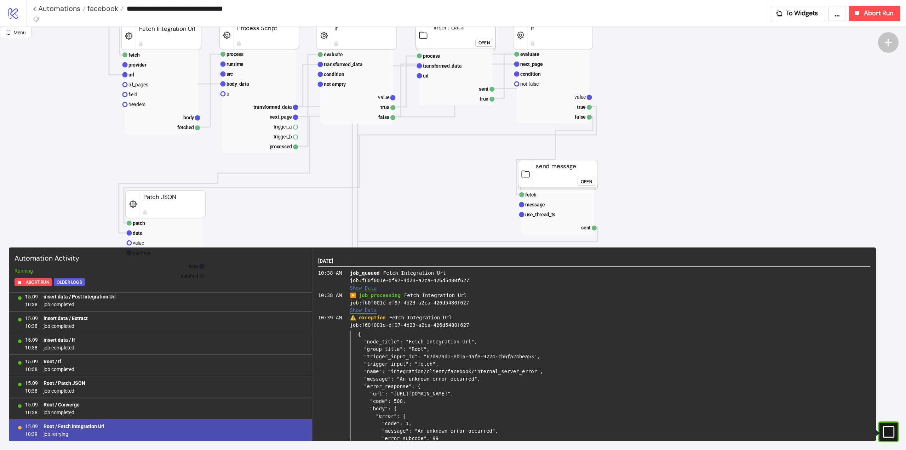
scroll to position [81, 0]
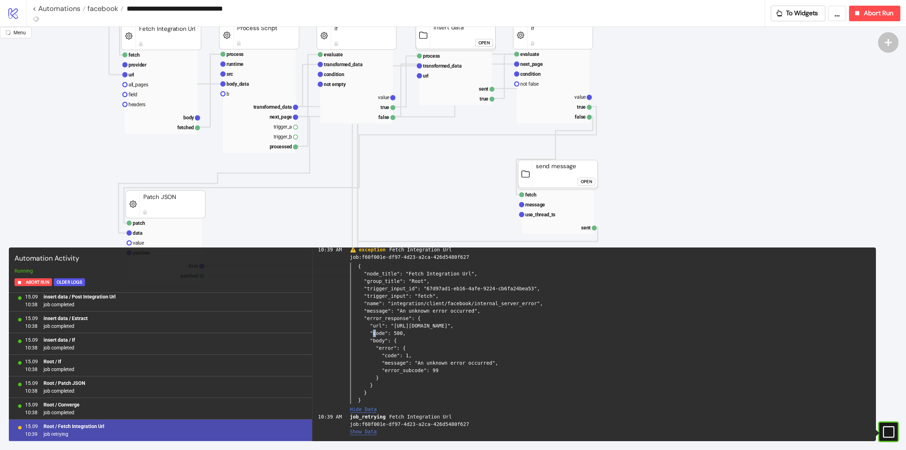
click at [464, 314] on div "{ "node_title": "Fetch Integration Url", "group_title": "Root", "trigger_input_…" at bounding box center [610, 333] width 521 height 141
drag, startPoint x: 539, startPoint y: 320, endPoint x: 624, endPoint y: 314, distance: 85.5
click at [624, 314] on div "{ "node_title": "Fetch Integration Url", "group_title": "Root", "trigger_input_…" at bounding box center [610, 333] width 521 height 141
drag, startPoint x: 459, startPoint y: 368, endPoint x: 376, endPoint y: 345, distance: 86.2
click at [329, 337] on div "10:39 AM ⚠️ exception Fetch Integration Url job: f60f001e-df97-4d23-a2ca-426d54…" at bounding box center [594, 329] width 553 height 167
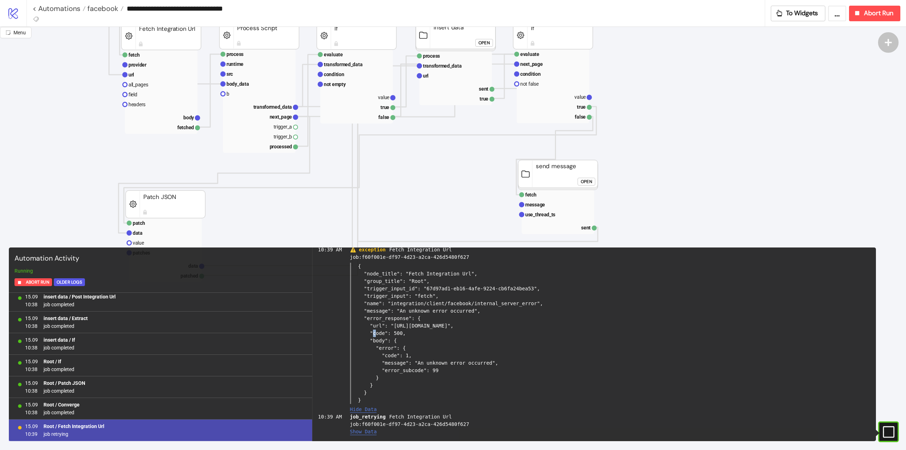
click at [452, 353] on div "{ "node_title": "Fetch Integration Url", "group_title": "Root", "trigger_input_…" at bounding box center [610, 333] width 521 height 141
click at [450, 355] on div "{ "node_title": "Fetch Integration Url", "group_title": "Root", "trigger_input_…" at bounding box center [610, 333] width 521 height 141
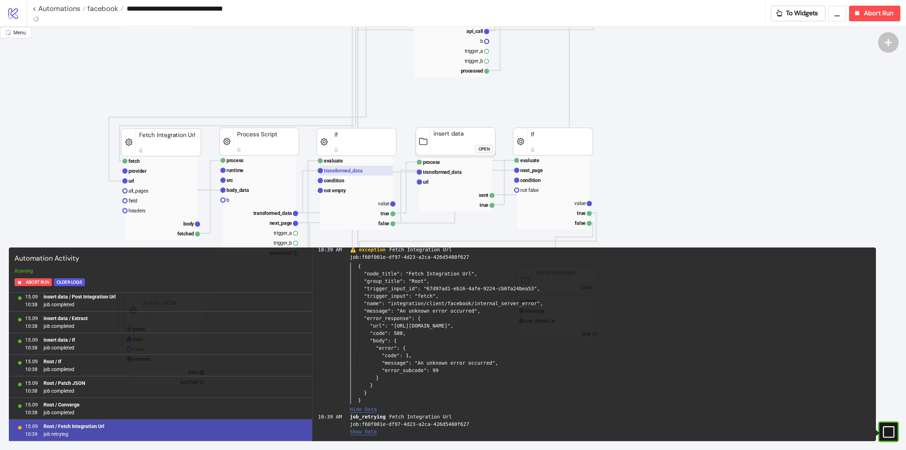
scroll to position [248, 0]
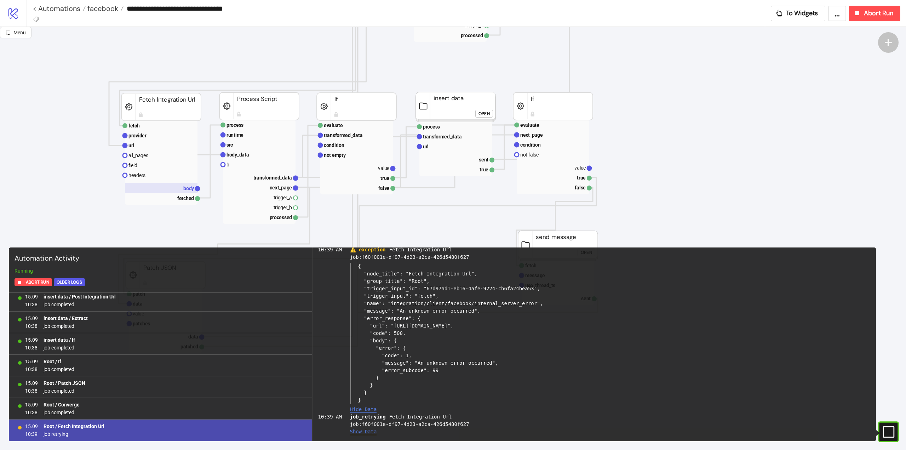
click at [183, 187] on rect at bounding box center [161, 188] width 73 height 10
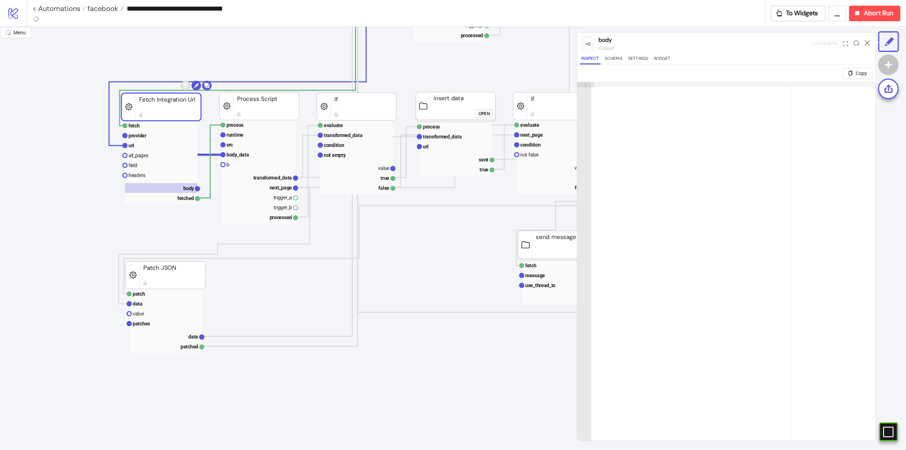
click at [172, 120] on rect at bounding box center [161, 107] width 80 height 28
click at [616, 61] on button "Schema" at bounding box center [614, 60] width 21 height 10
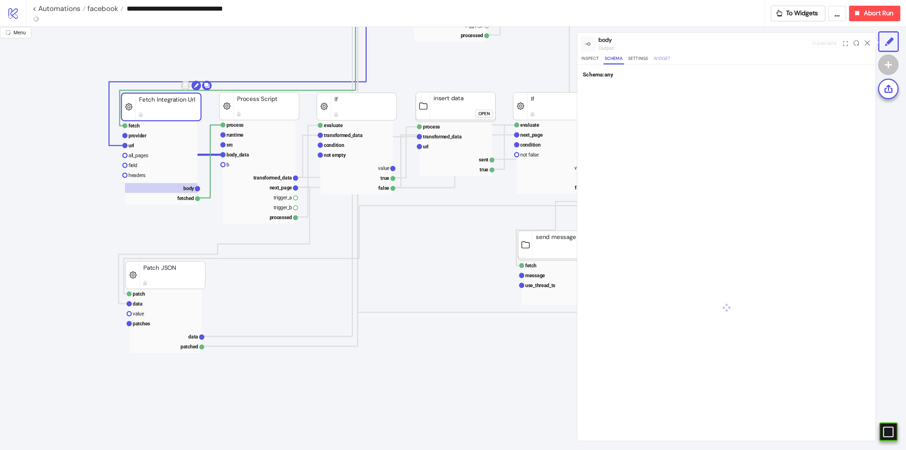
click at [657, 57] on button "Widget" at bounding box center [661, 60] width 19 height 10
click at [637, 56] on button "Settings" at bounding box center [638, 60] width 23 height 10
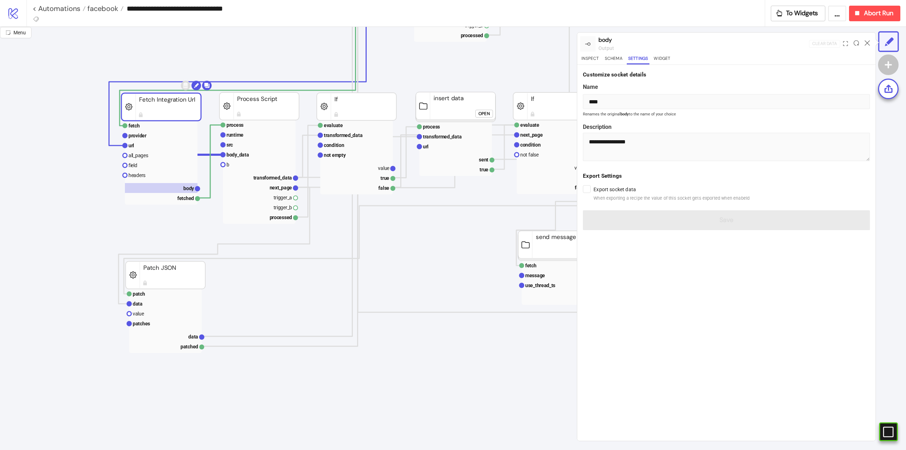
click at [602, 59] on div "Inspect Schema Settings Widget" at bounding box center [726, 60] width 293 height 10
click at [162, 114] on rect at bounding box center [161, 107] width 80 height 28
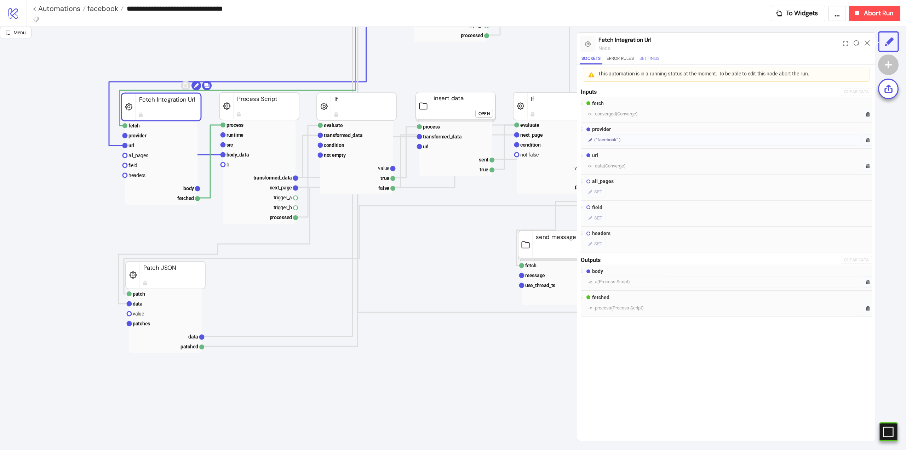
click at [650, 56] on button "Settings" at bounding box center [649, 60] width 23 height 10
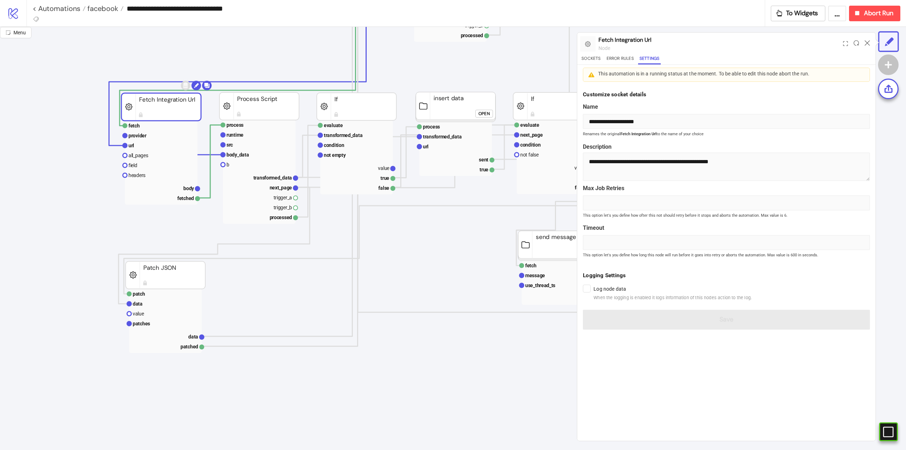
click at [576, 201] on div "**********" at bounding box center [453, 238] width 906 height 423
click at [621, 229] on label "Timeout" at bounding box center [726, 227] width 287 height 9
click at [867, 44] on icon at bounding box center [867, 42] width 5 height 5
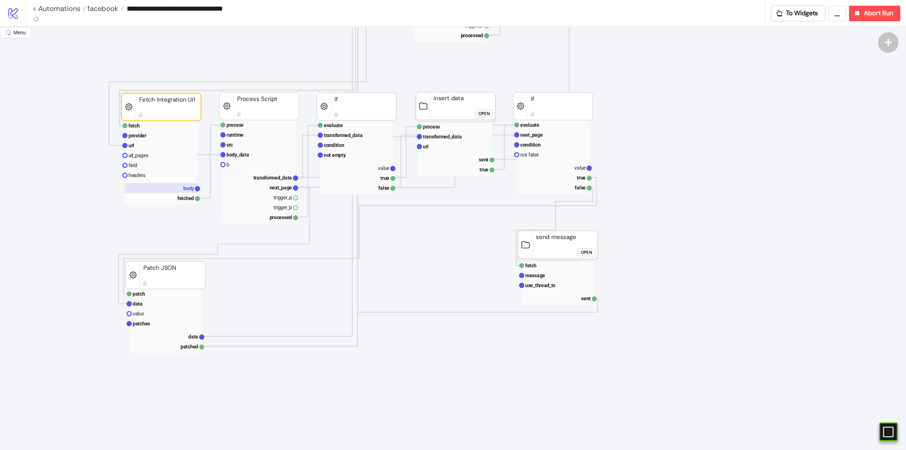
click at [179, 190] on rect at bounding box center [161, 188] width 73 height 10
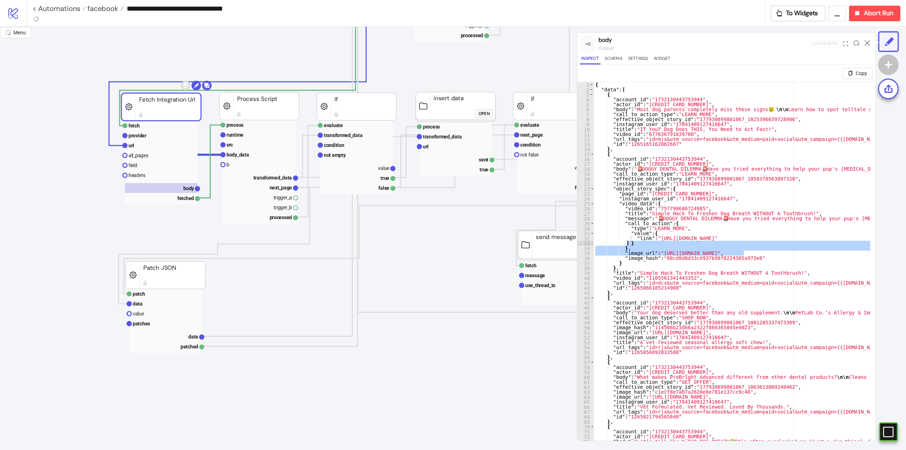
drag, startPoint x: 744, startPoint y: 253, endPoint x: 529, endPoint y: 71, distance: 282.3
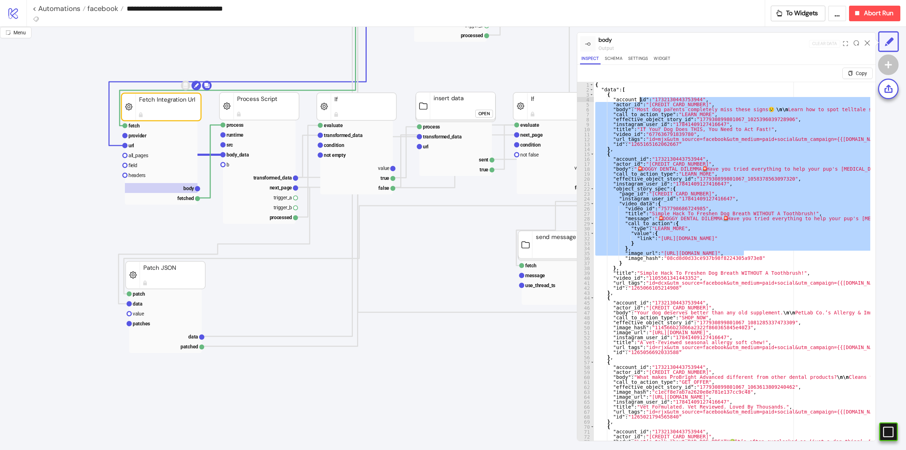
click at [758, 115] on div "{ "data" : [ { "account_id" : "1732130443753944" , "actor_id" : "[CREDIT_CARD_N…" at bounding box center [732, 270] width 276 height 376
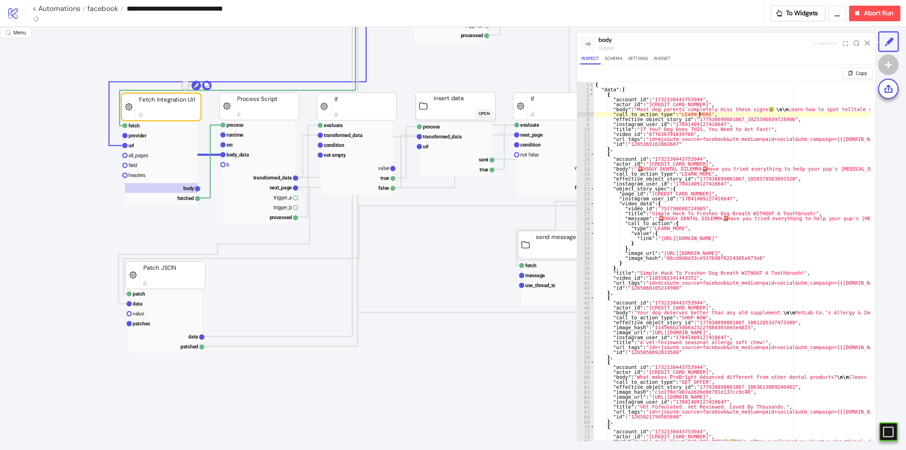
type textarea "**********"
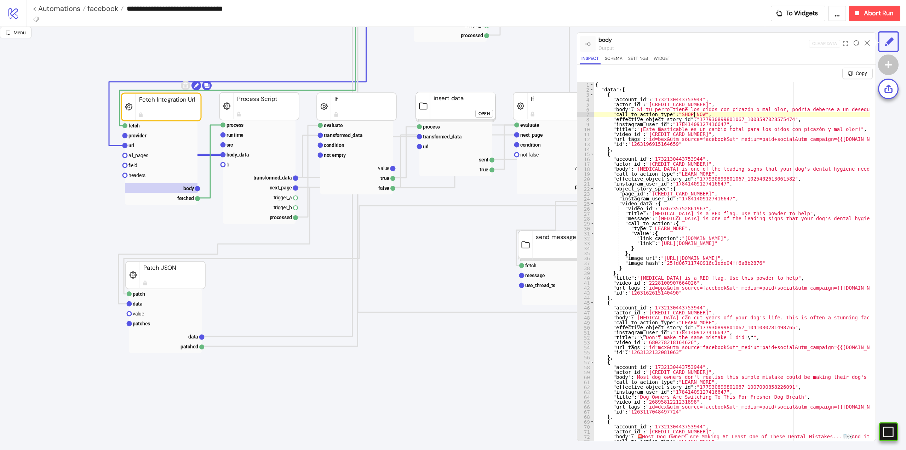
click at [868, 43] on icon at bounding box center [867, 42] width 5 height 5
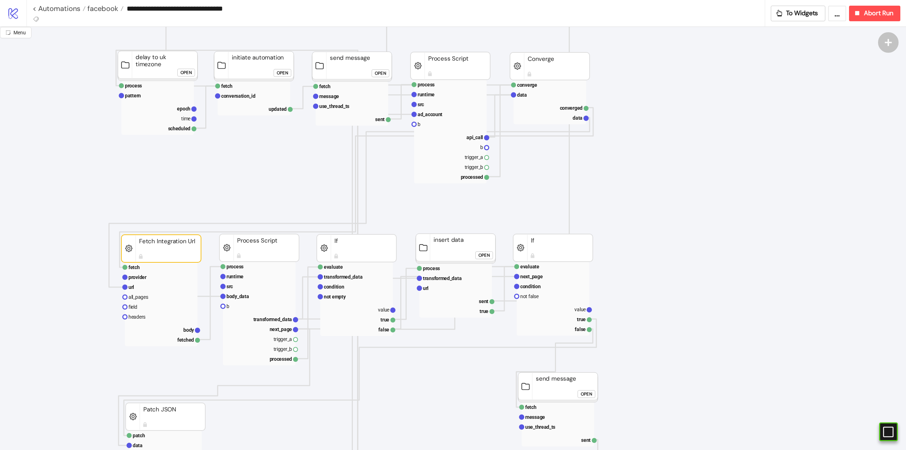
scroll to position [0, 0]
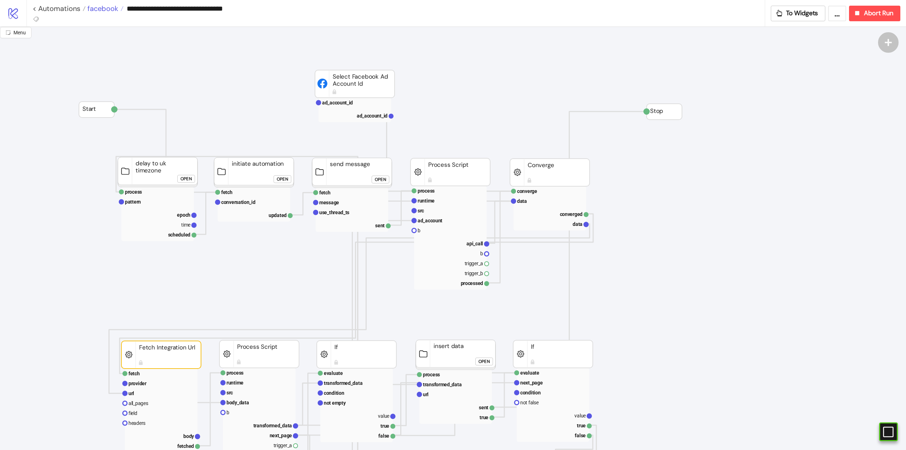
click at [114, 9] on span "facebook" at bounding box center [102, 8] width 33 height 9
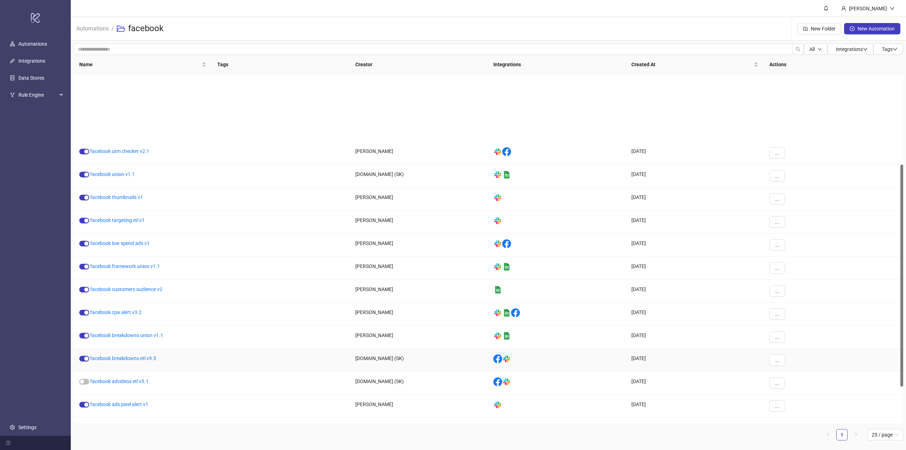
scroll to position [203, 0]
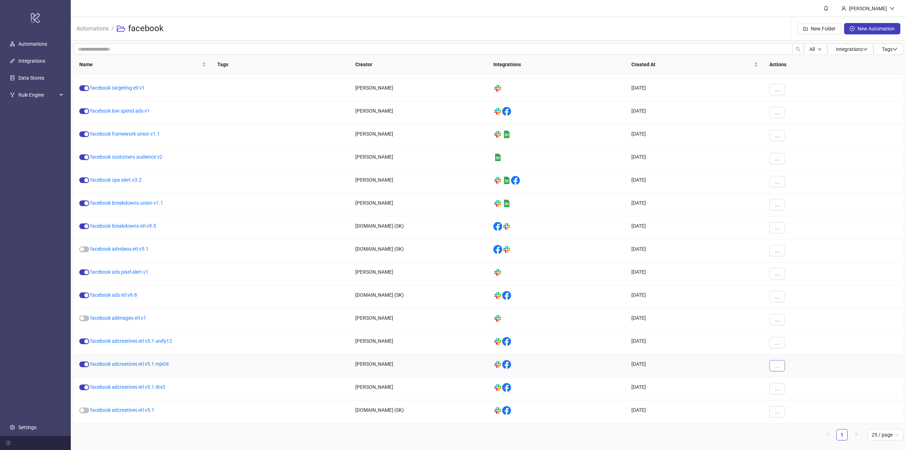
click at [777, 366] on span "..." at bounding box center [777, 366] width 4 height 6
click at [245, 384] on div at bounding box center [281, 388] width 138 height 23
click at [227, 352] on div at bounding box center [281, 342] width 138 height 23
click at [225, 363] on div at bounding box center [281, 365] width 138 height 23
click at [188, 370] on div "facebook adcreatives etl v5.1 mjx04" at bounding box center [143, 365] width 138 height 23
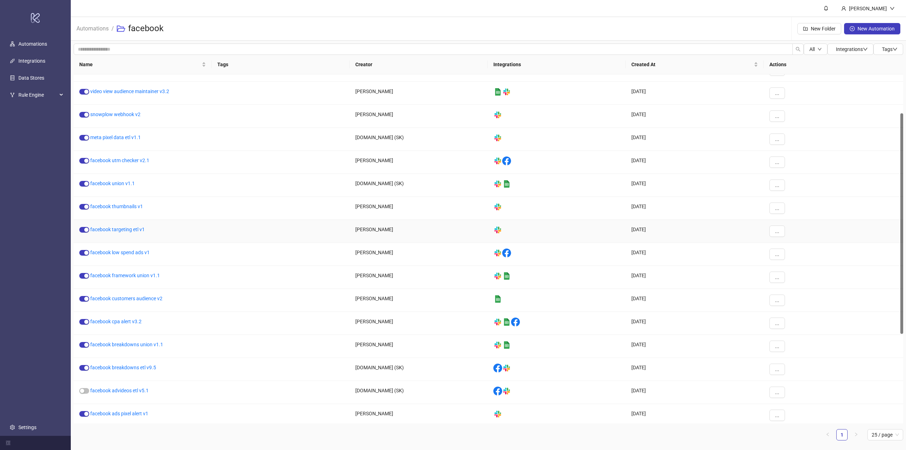
scroll to position [0, 0]
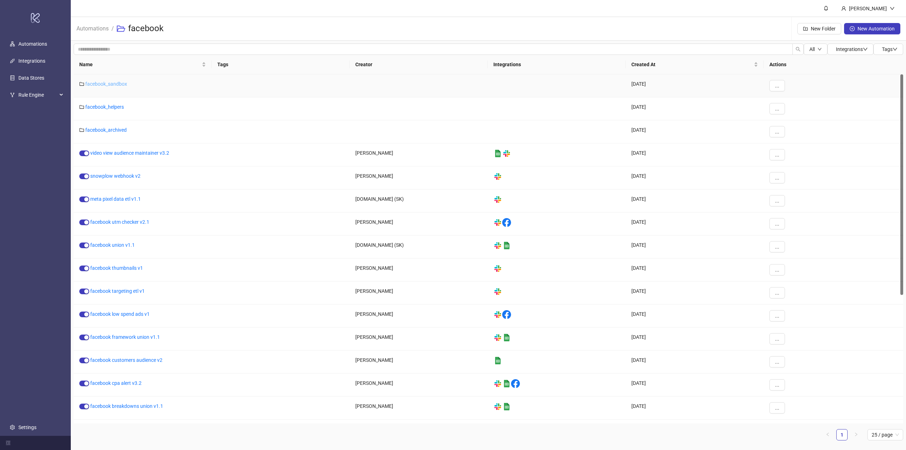
click at [113, 84] on link "facebook_sandbox" at bounding box center [106, 84] width 42 height 6
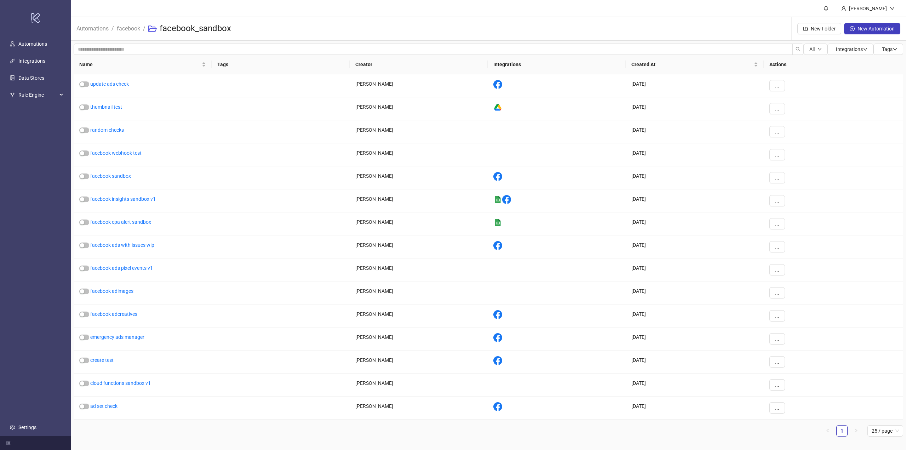
click at [126, 35] on li "facebook" at bounding box center [128, 28] width 23 height 23
click at [126, 29] on link "facebook" at bounding box center [128, 28] width 26 height 8
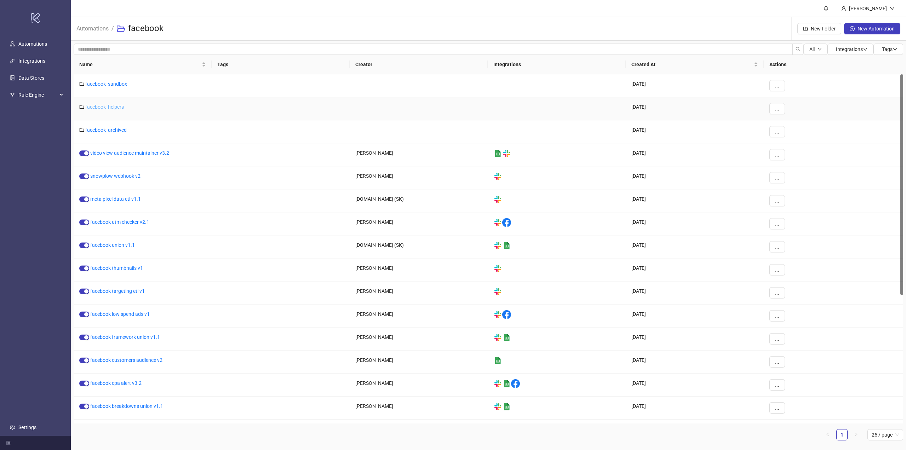
click at [116, 109] on div "facebook_helpers" at bounding box center [143, 108] width 138 height 23
click at [122, 107] on link "facebook_helpers" at bounding box center [104, 107] width 39 height 6
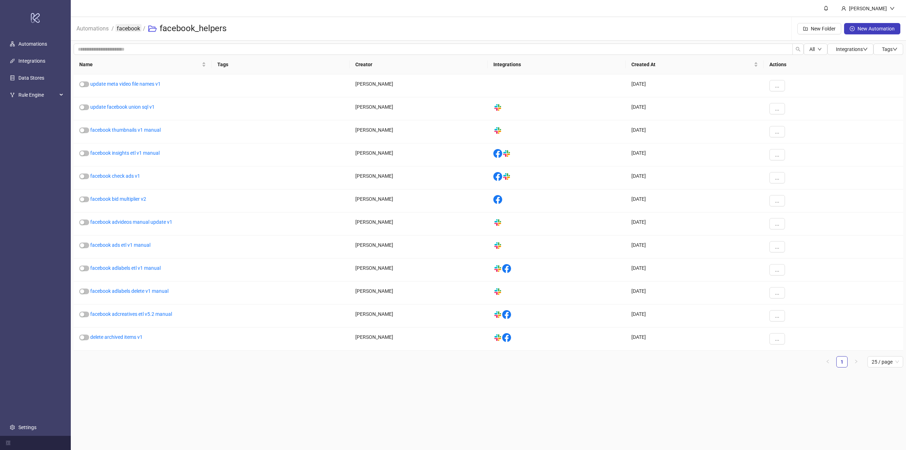
click at [132, 28] on link "facebook" at bounding box center [128, 28] width 26 height 8
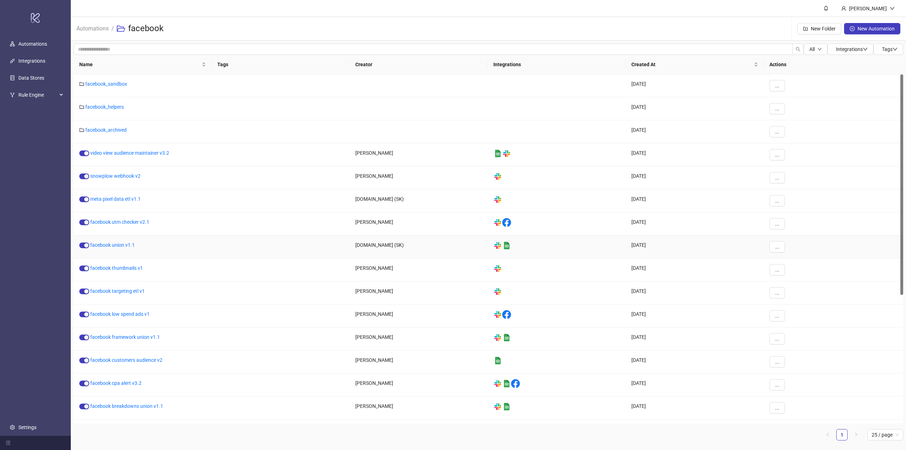
scroll to position [203, 0]
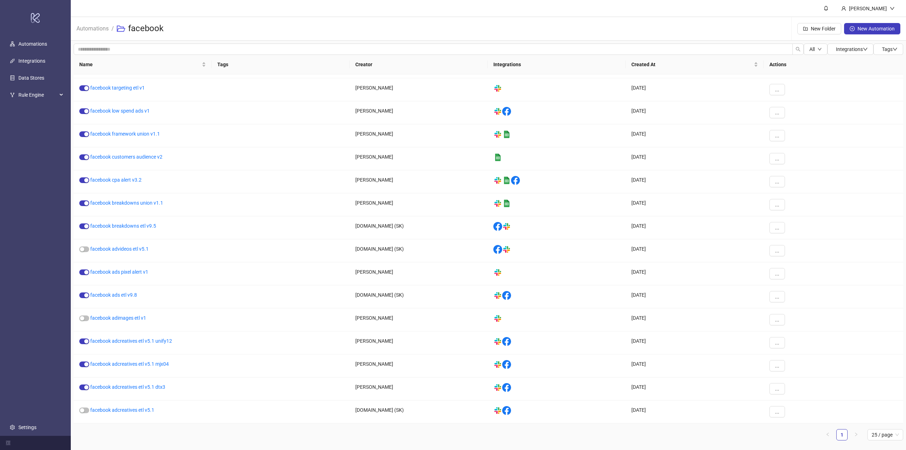
click at [101, 428] on div "Name Tags Creator Integrations Created At Actions facebook thumbnails v1 [PERSO…" at bounding box center [489, 248] width 830 height 386
click at [324, 436] on ul "1 25 / page" at bounding box center [489, 434] width 830 height 11
click at [198, 435] on ul "1 25 / page" at bounding box center [489, 434] width 830 height 11
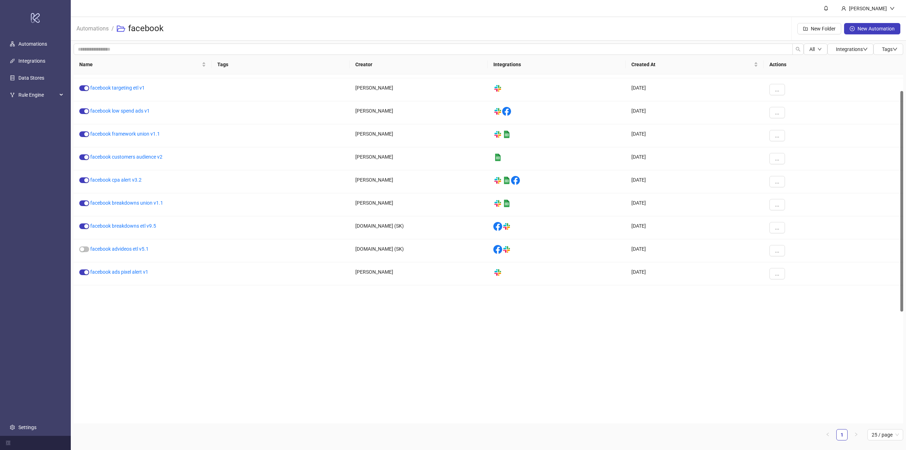
scroll to position [0, 0]
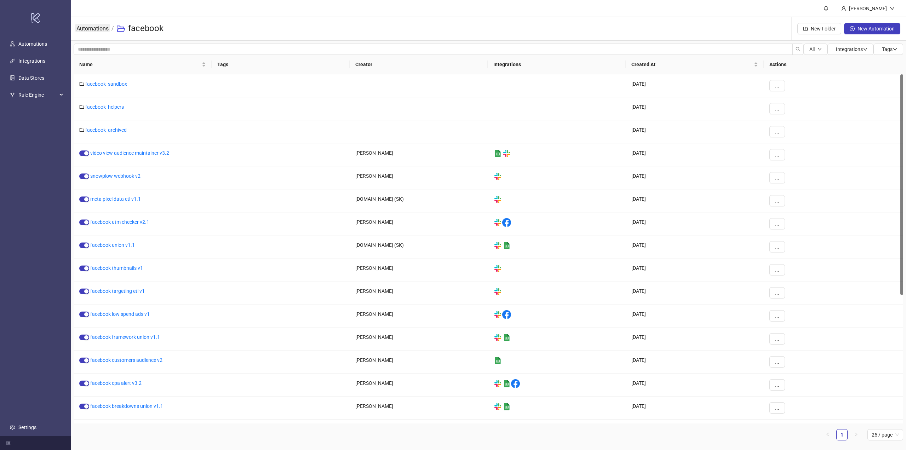
click at [85, 30] on link "Automations" at bounding box center [92, 28] width 35 height 8
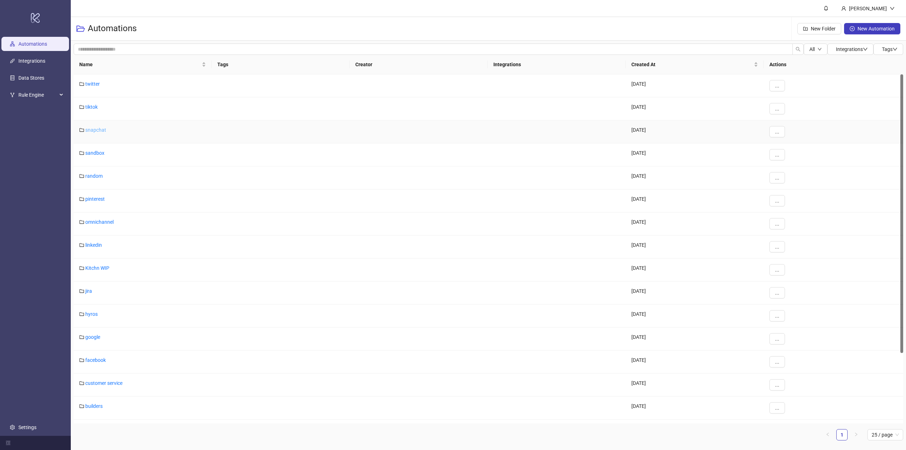
click at [101, 130] on link "snapchat" at bounding box center [95, 130] width 21 height 6
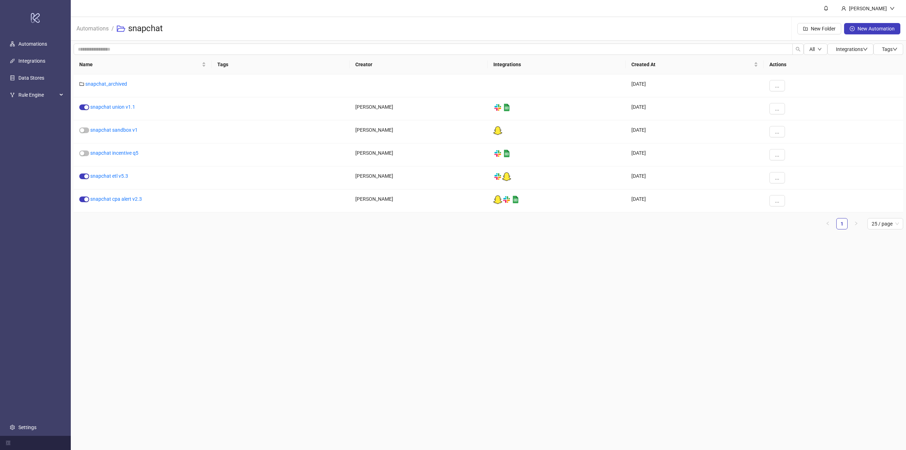
click at [203, 287] on main "[PERSON_NAME] Automations / snapchat New Folder New Automation All Integrations…" at bounding box center [488, 225] width 835 height 450
click at [125, 130] on link "snapchat sandbox v1" at bounding box center [113, 130] width 47 height 6
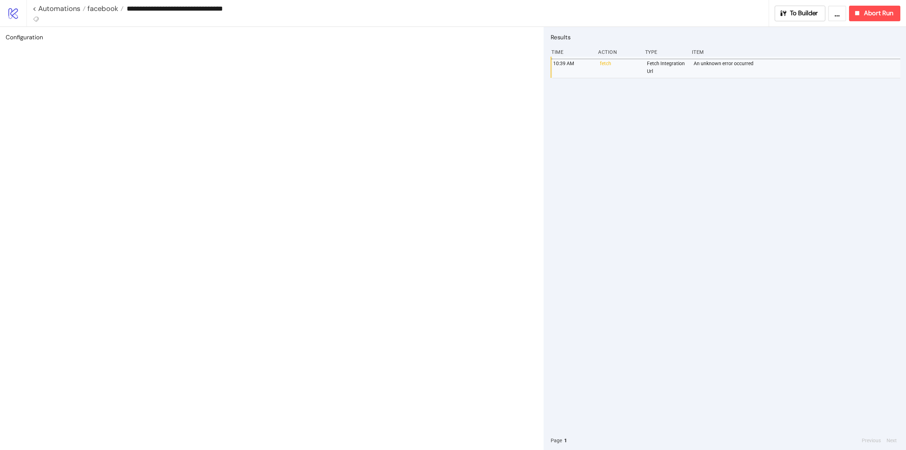
type input "**********"
click at [801, 12] on button "To Builder" at bounding box center [783, 14] width 51 height 16
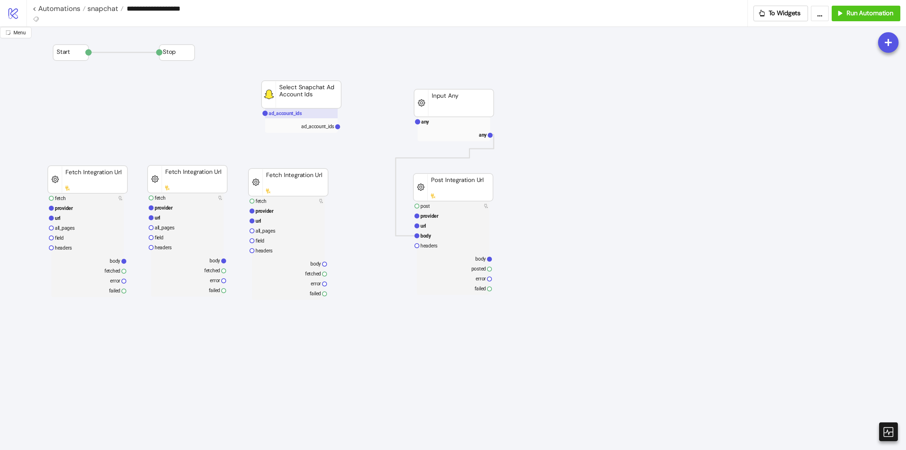
click at [278, 115] on text "ad_account_ids" at bounding box center [285, 113] width 33 height 6
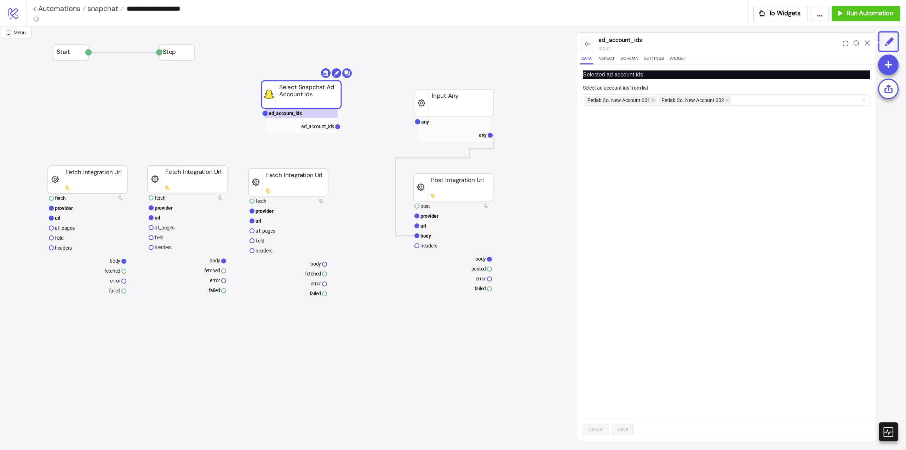
click at [753, 106] on form "Select ad account ids from list Petlab Co. New Account 001 Petlab Co. New Accou…" at bounding box center [726, 99] width 287 height 30
drag, startPoint x: 760, startPoint y: 101, endPoint x: 775, endPoint y: 101, distance: 14.2
click at [761, 101] on div "Petlab Co. New Account 001 Petlab Co. New Account 002" at bounding box center [722, 100] width 277 height 10
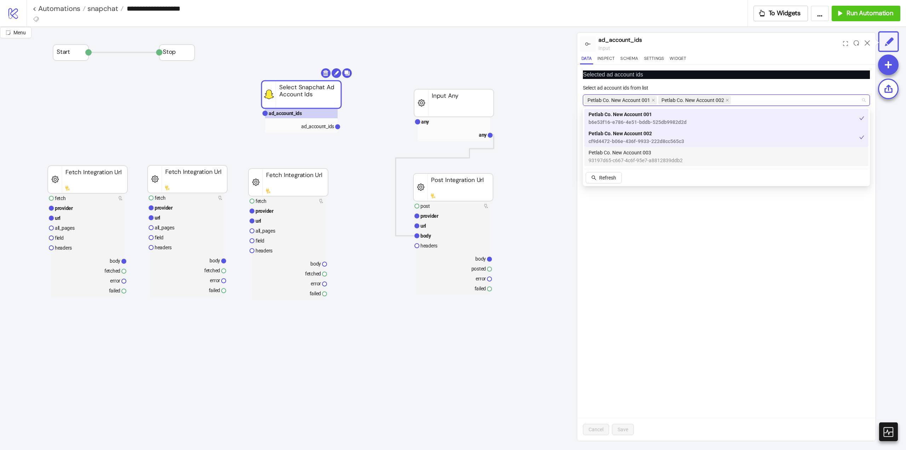
click at [662, 152] on span "Petlab Co. New Account 003" at bounding box center [636, 153] width 94 height 8
click at [625, 432] on span "Save" at bounding box center [623, 430] width 11 height 6
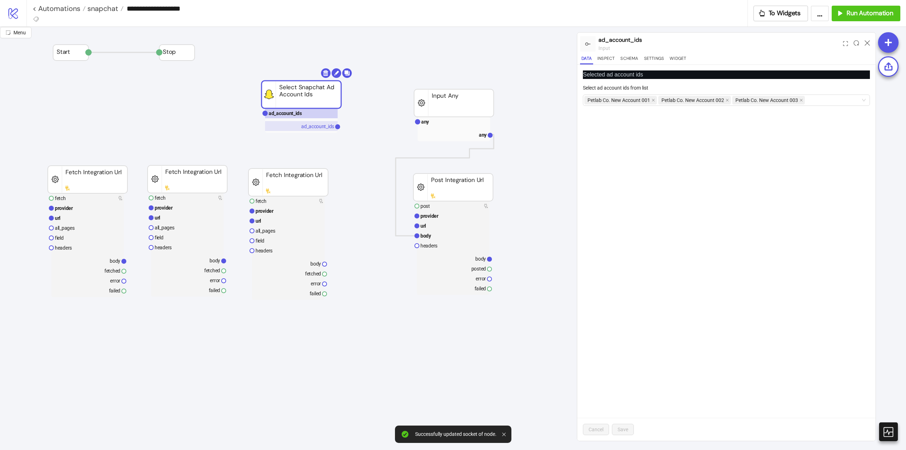
click at [313, 126] on text "ad_account_ids" at bounding box center [317, 127] width 33 height 6
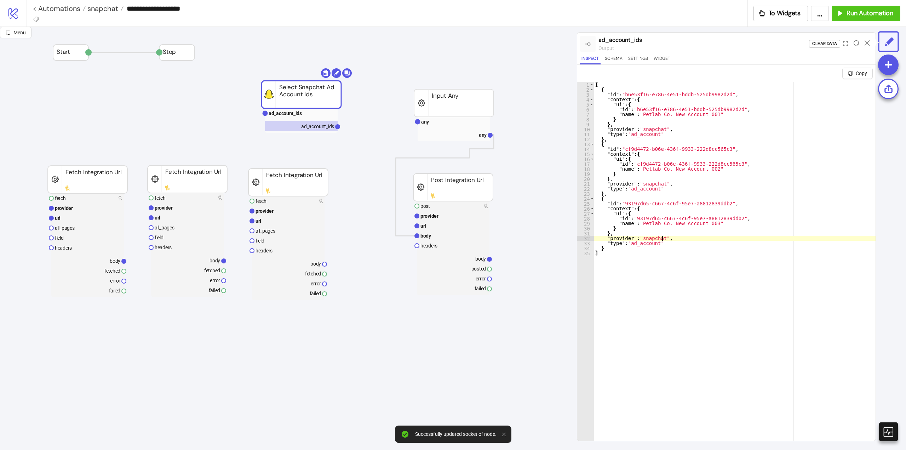
click at [772, 238] on div "[ { "id" : "b6e53f16-e786-4e51-bddb-525db9982d2d" , "context" : { "ui" : { "id"…" at bounding box center [735, 275] width 282 height 386
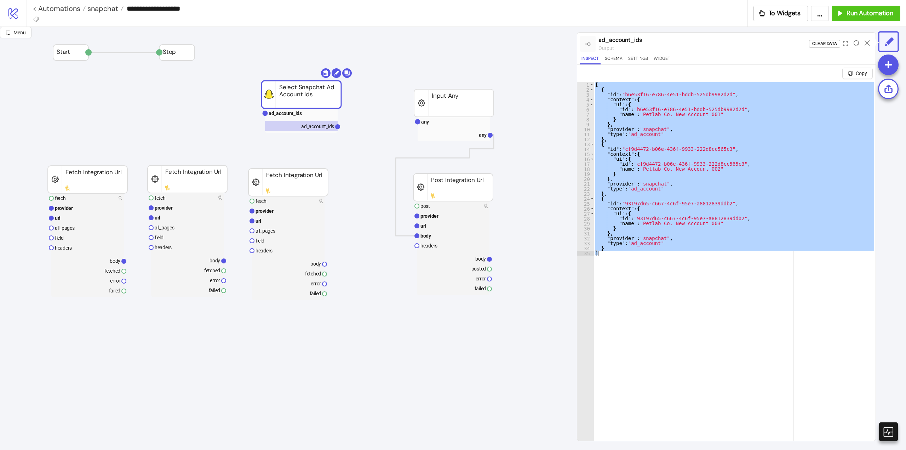
click at [681, 302] on div "[ { "id" : "b6e53f16-e786-4e51-bddb-525db9982d2d" , "context" : { "ui" : { "id"…" at bounding box center [735, 270] width 282 height 376
type textarea "*"
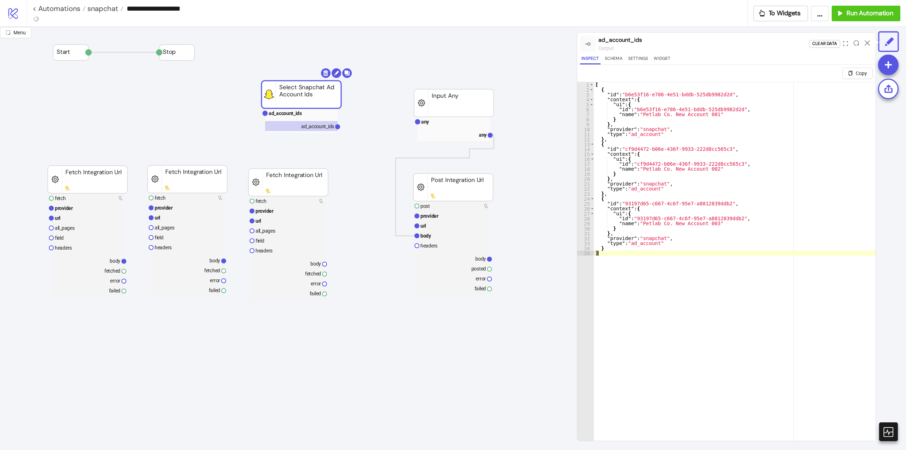
click at [868, 44] on icon at bounding box center [867, 42] width 5 height 5
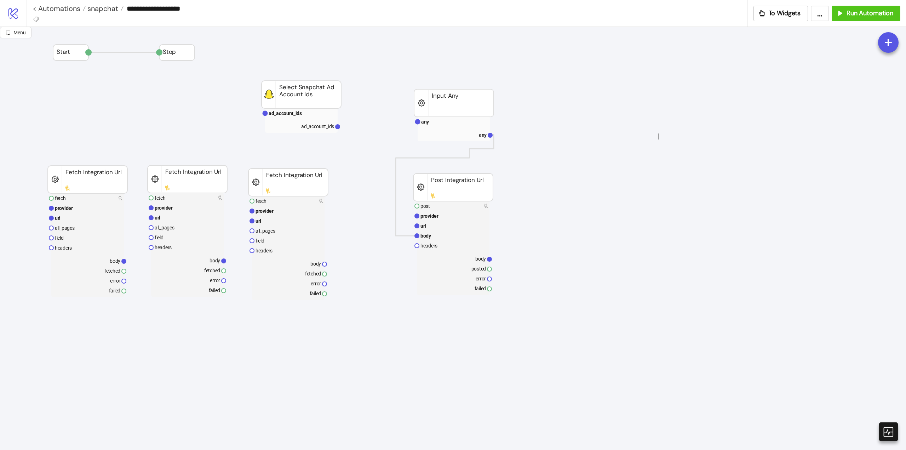
drag, startPoint x: 659, startPoint y: 139, endPoint x: 628, endPoint y: 70, distance: 75.9
click at [93, 9] on span "snapchat" at bounding box center [102, 8] width 33 height 9
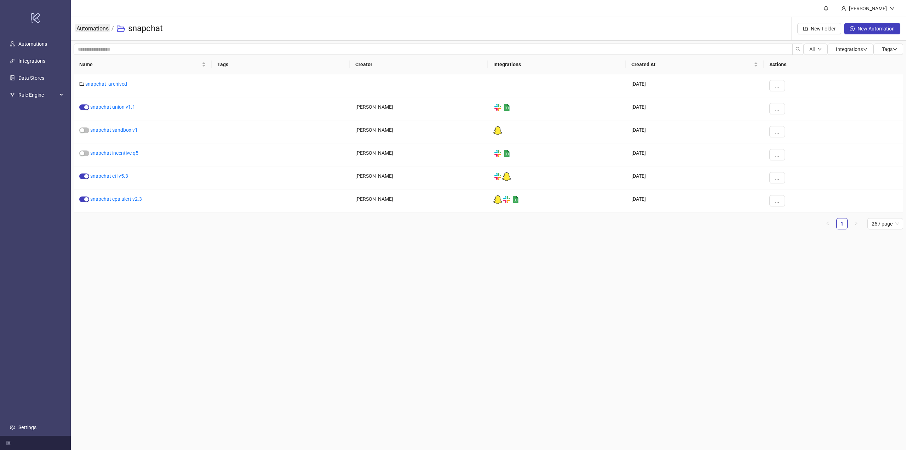
click at [99, 28] on link "Automations" at bounding box center [92, 28] width 35 height 8
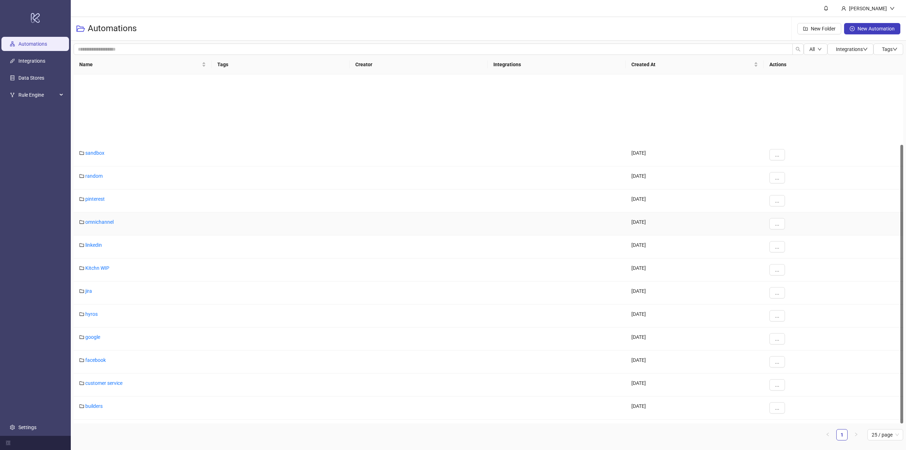
scroll to position [88, 0]
click at [325, 29] on div "Automations New Folder New Automation" at bounding box center [488, 29] width 835 height 24
click at [532, 13] on header "[PERSON_NAME]" at bounding box center [488, 8] width 835 height 17
click at [551, 26] on div "Automations New Folder New Automation" at bounding box center [488, 29] width 835 height 24
click at [467, 36] on div "Automations New Folder New Automation" at bounding box center [488, 29] width 835 height 24
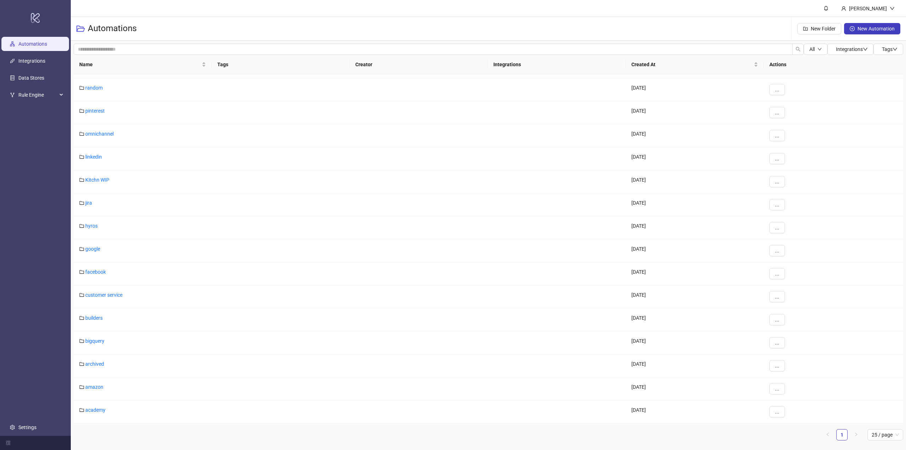
click at [508, 16] on header "[PERSON_NAME]" at bounding box center [488, 8] width 835 height 17
click at [95, 273] on link "facebook" at bounding box center [95, 272] width 21 height 6
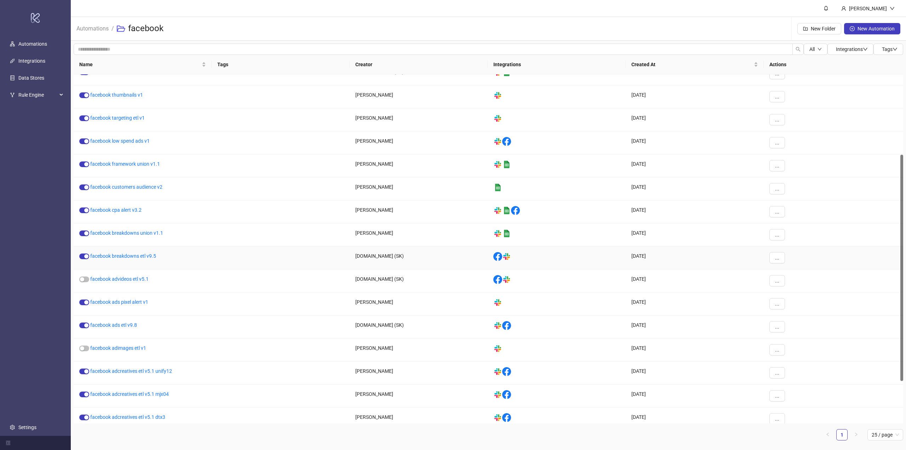
scroll to position [189, 0]
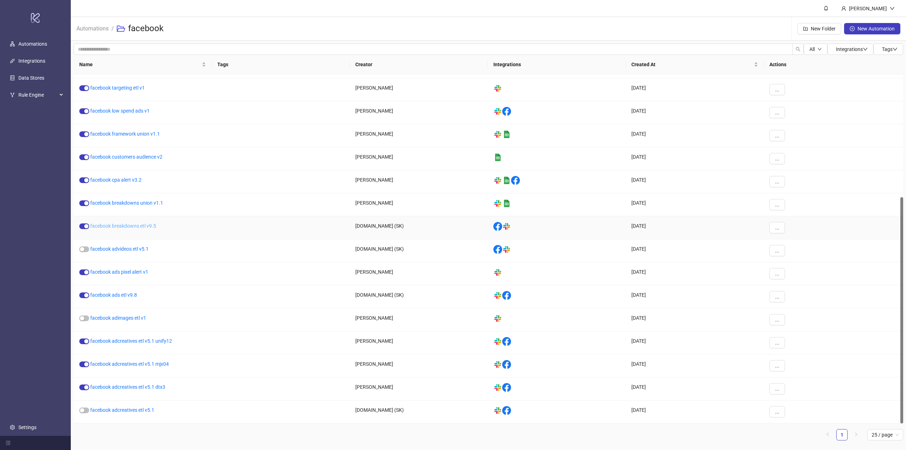
click at [124, 226] on link "facebook breakdowns etl v9.5" at bounding box center [123, 226] width 66 height 6
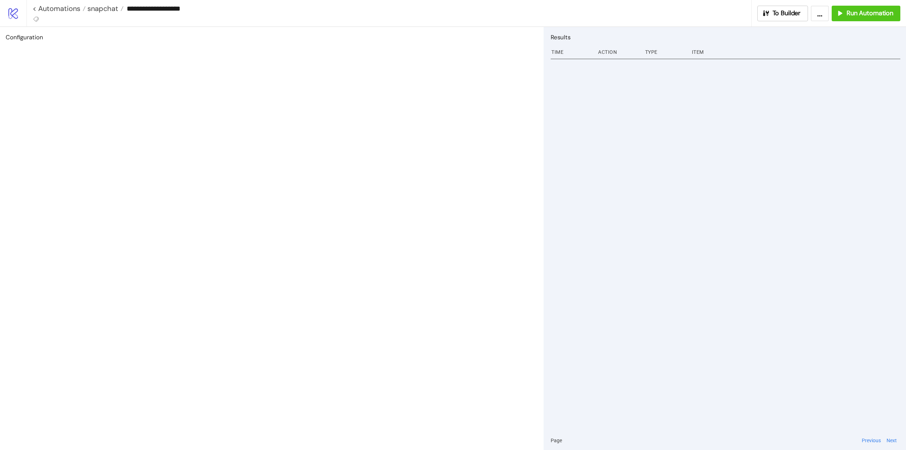
type input "**********"
click at [807, 11] on span "To Builder" at bounding box center [804, 13] width 28 height 8
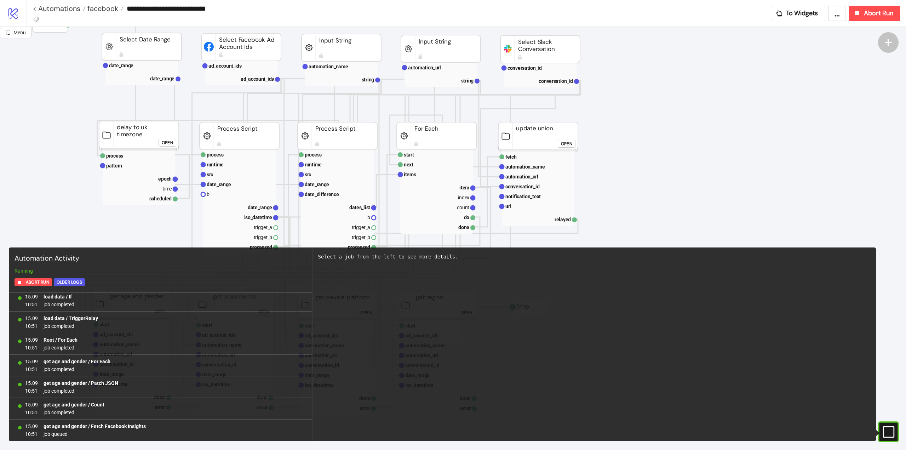
scroll to position [35, 0]
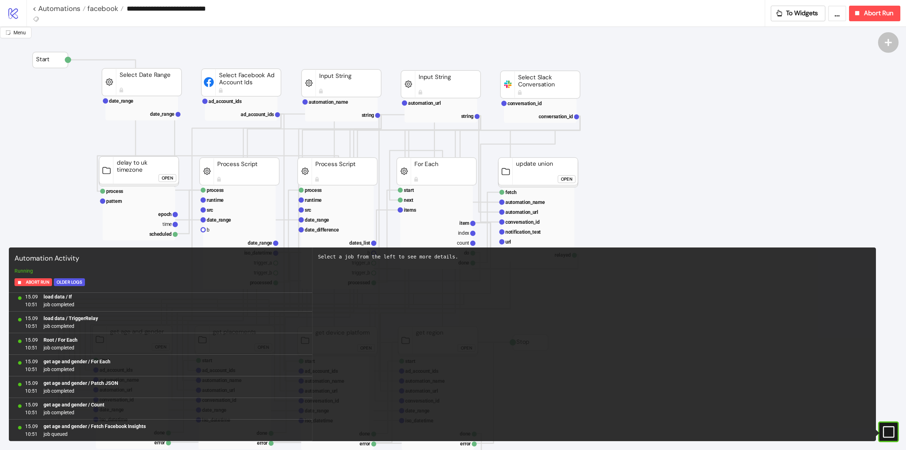
click at [889, 432] on icon "#e9k1n36qviq57_to { animation: e9k1n36qviq57_to__to 2000ms linear infinite norm…" at bounding box center [888, 432] width 12 height 12
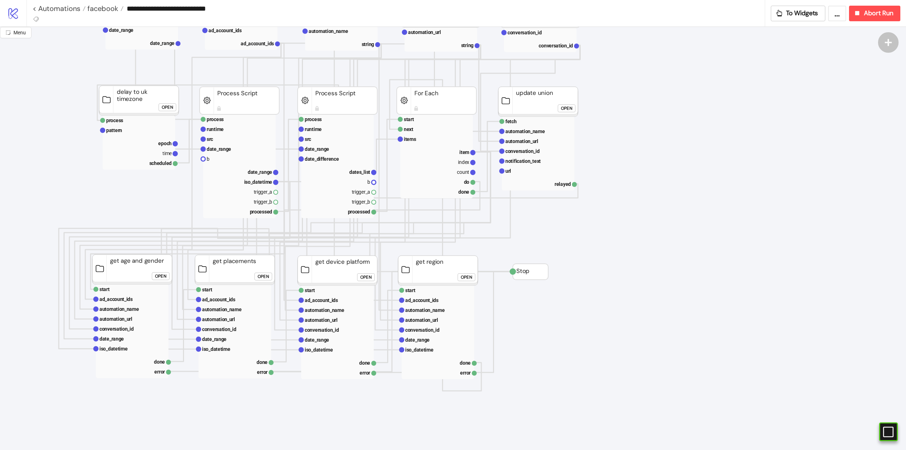
scroll to position [0, 0]
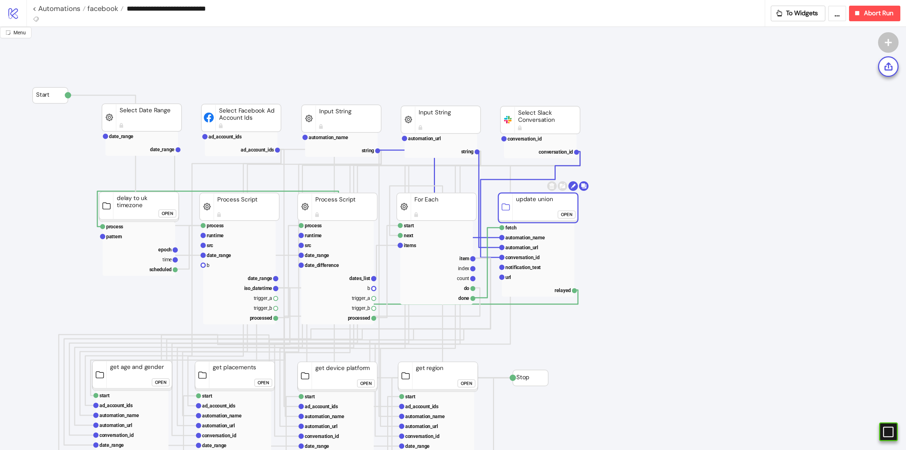
drag, startPoint x: 538, startPoint y: 206, endPoint x: 535, endPoint y: 209, distance: 4.3
click at [535, 209] on rect at bounding box center [538, 208] width 80 height 30
click at [521, 275] on rect at bounding box center [538, 277] width 73 height 10
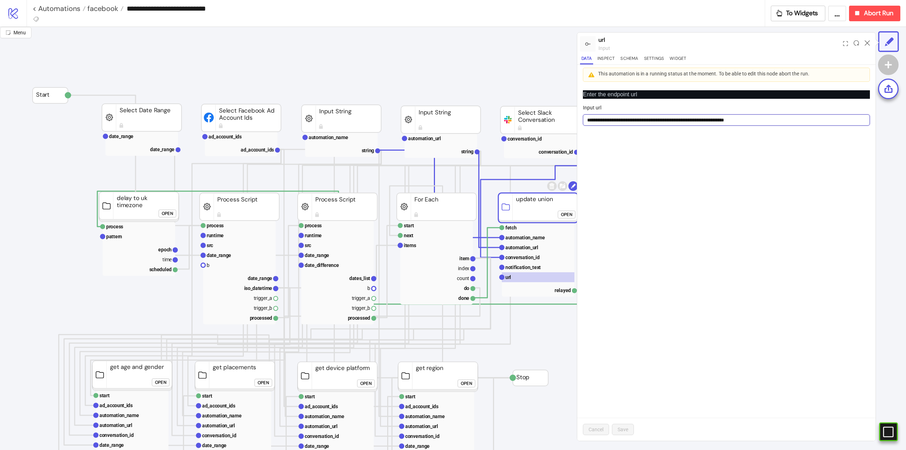
drag, startPoint x: 650, startPoint y: 122, endPoint x: 767, endPoint y: 117, distance: 118.0
click at [725, 121] on input "**********" at bounding box center [726, 119] width 287 height 11
click at [870, 39] on div at bounding box center [867, 43] width 11 height 19
drag, startPoint x: 868, startPoint y: 41, endPoint x: 858, endPoint y: 65, distance: 25.8
click at [868, 41] on icon at bounding box center [867, 42] width 5 height 5
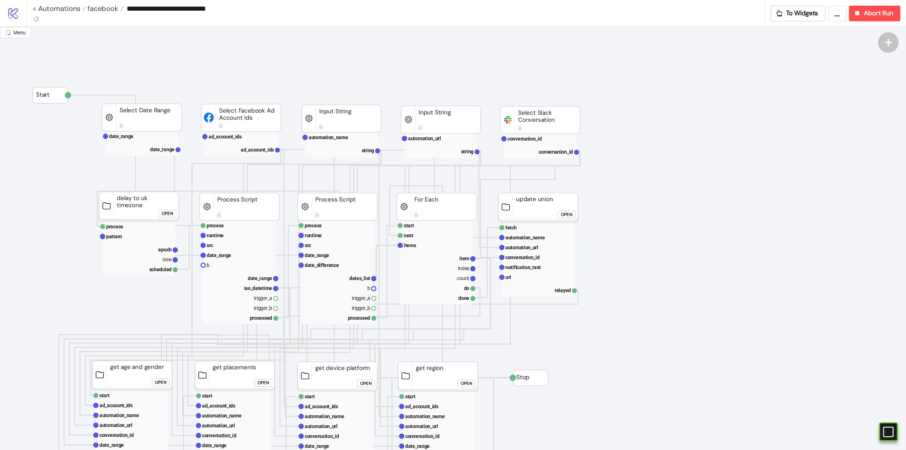
drag, startPoint x: 741, startPoint y: 238, endPoint x: 732, endPoint y: 237, distance: 9.2
click at [865, 14] on span "Abort Run" at bounding box center [878, 13] width 29 height 8
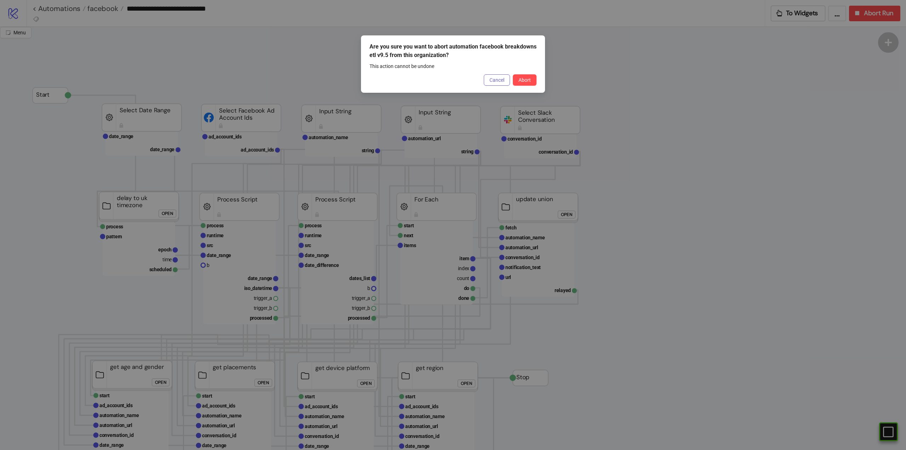
click at [499, 79] on span "Cancel" at bounding box center [497, 80] width 15 height 6
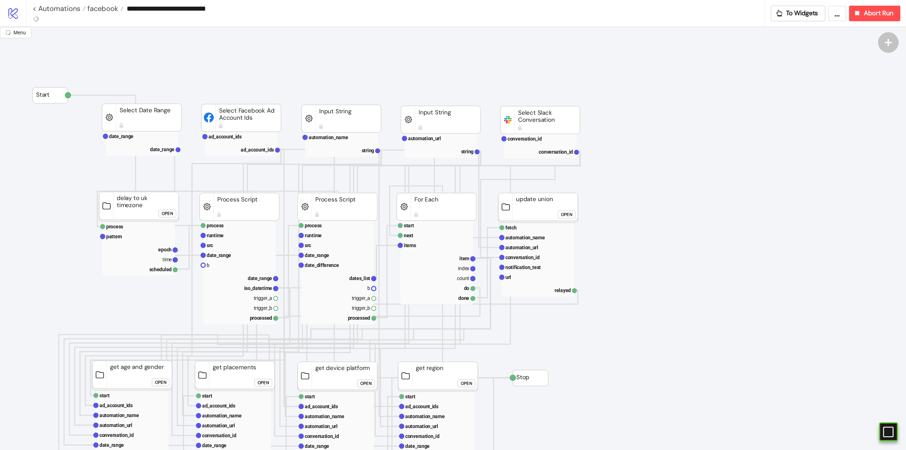
scroll to position [106, 0]
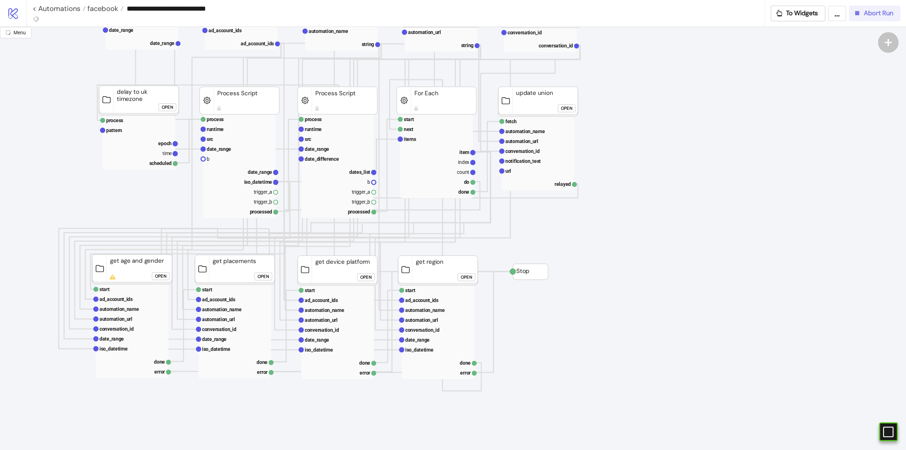
click at [866, 15] on span "Abort Run" at bounding box center [878, 13] width 29 height 8
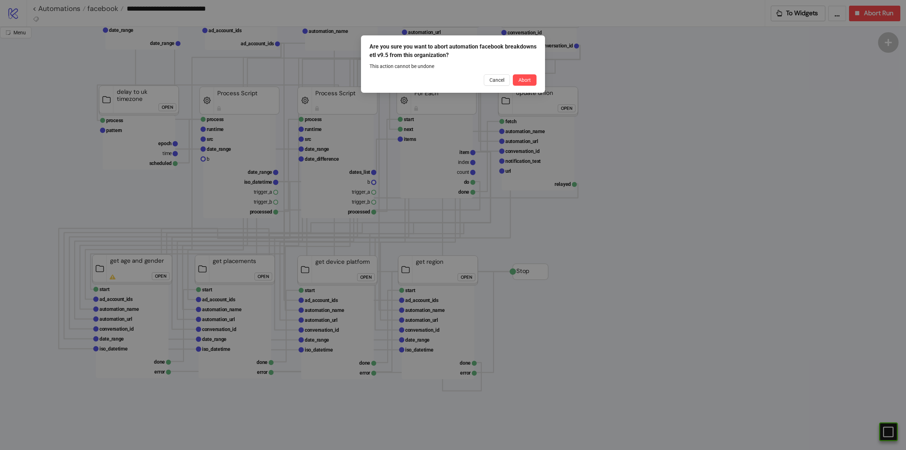
click at [491, 79] on span "Cancel" at bounding box center [497, 80] width 15 height 6
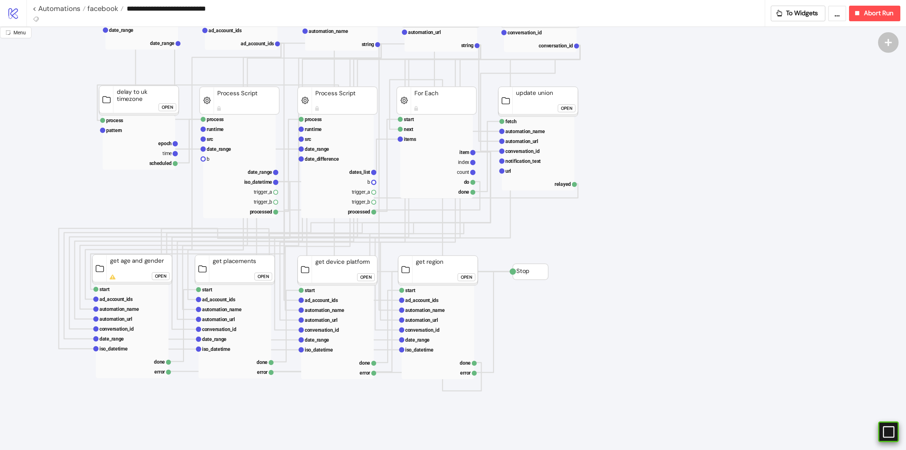
click at [886, 432] on rect at bounding box center [881, 432] width 11 height 11
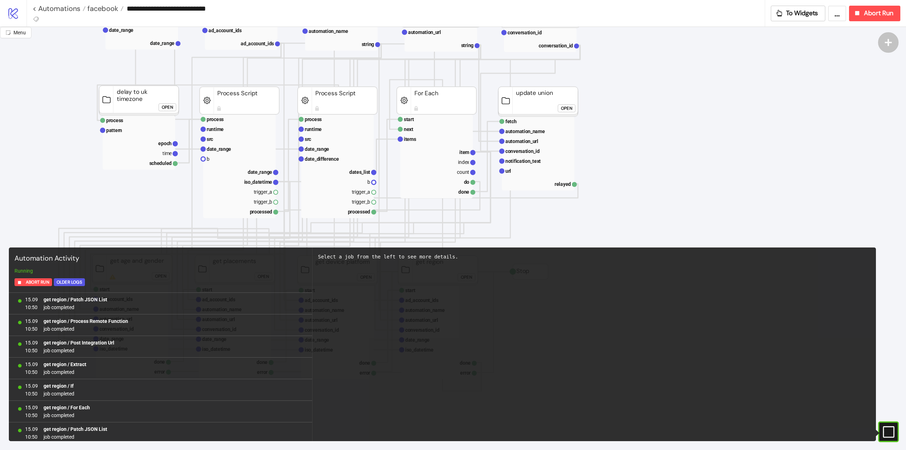
scroll to position [1644, 0]
drag, startPoint x: 887, startPoint y: 432, endPoint x: 832, endPoint y: 227, distance: 213.0
click at [887, 431] on icon "#e9k1n36qviq57_to { animation: e9k1n36qviq57_to__to 2000ms linear infinite norm…" at bounding box center [888, 432] width 12 height 12
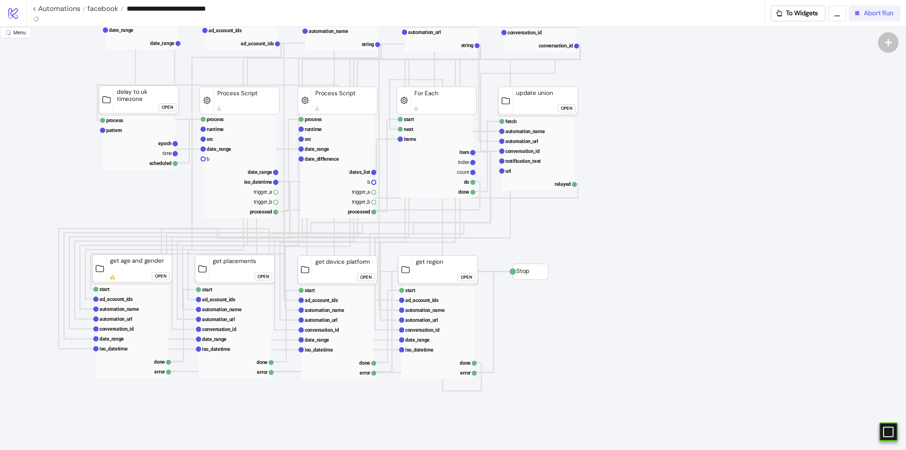
click at [884, 12] on span "Abort Run" at bounding box center [878, 13] width 29 height 8
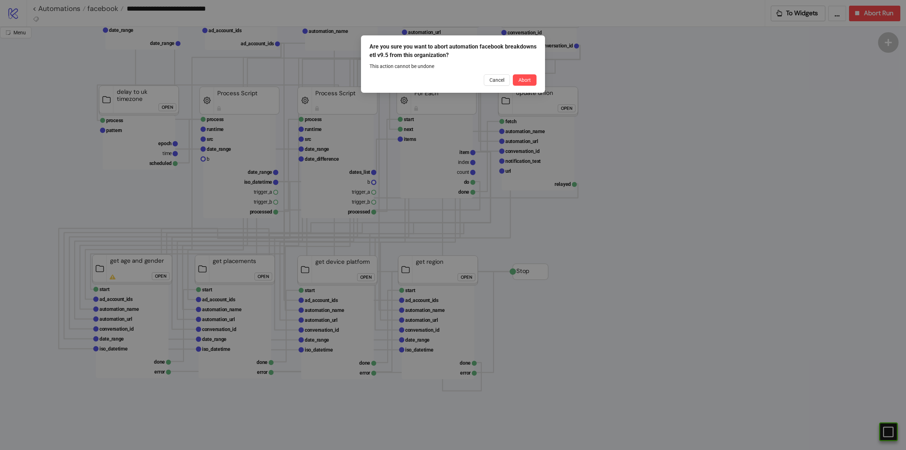
click at [525, 78] on span "Abort" at bounding box center [525, 80] width 12 height 6
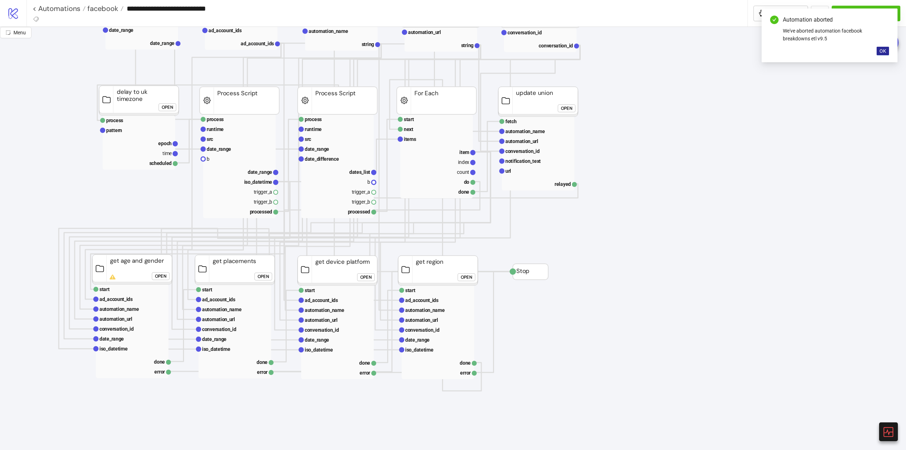
click at [881, 52] on span "OK" at bounding box center [883, 51] width 7 height 6
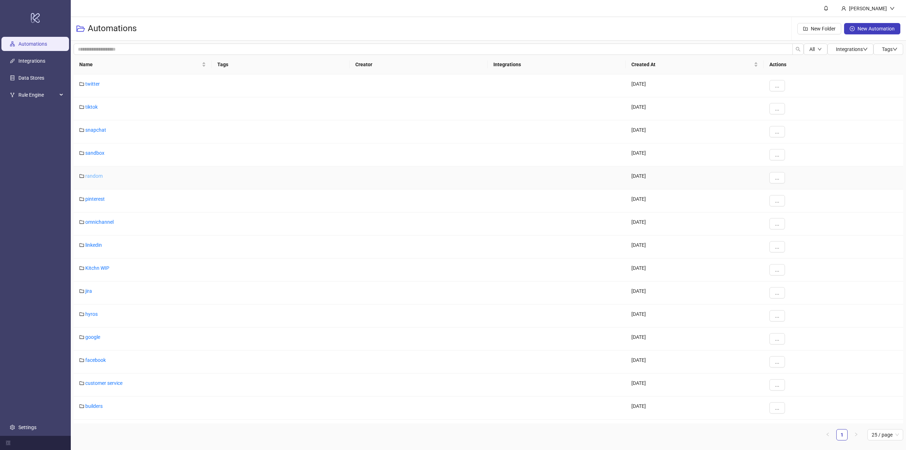
click at [91, 175] on link "random" at bounding box center [93, 176] width 17 height 6
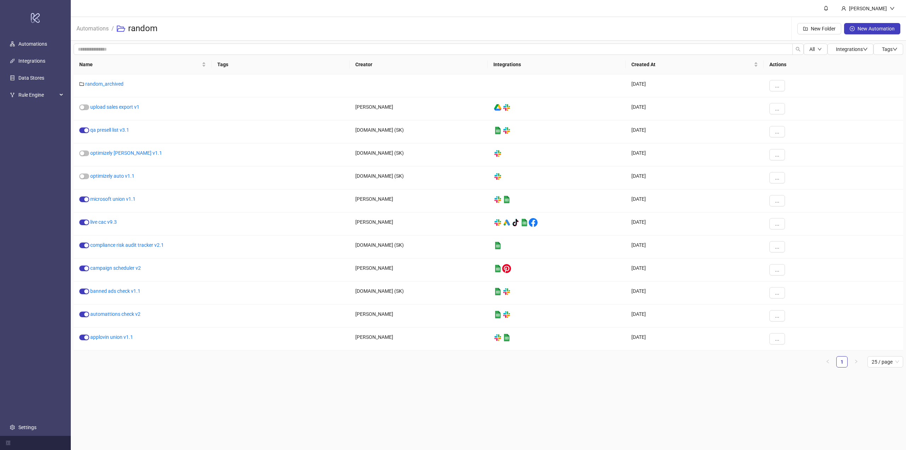
click at [519, 399] on main "Marcin Piosik Automations / random New Folder New Automation All Integrations T…" at bounding box center [488, 225] width 835 height 450
click at [108, 25] on link "Automations" at bounding box center [92, 28] width 35 height 8
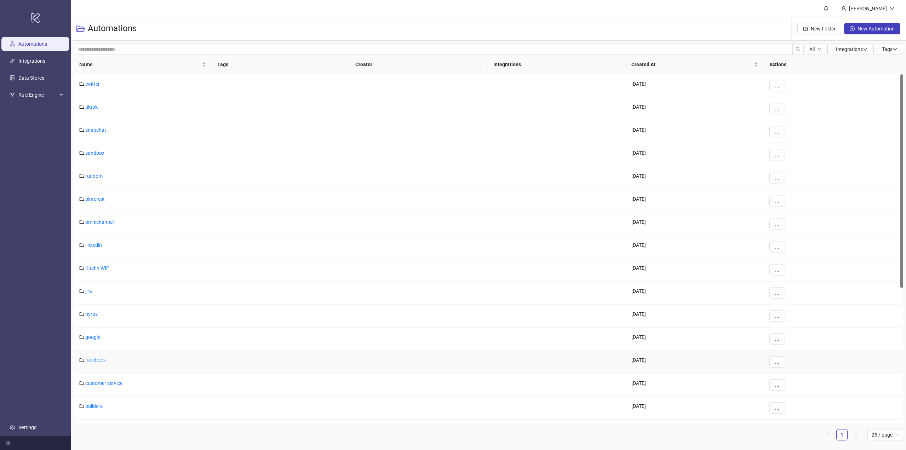
drag, startPoint x: 94, startPoint y: 356, endPoint x: 95, endPoint y: 360, distance: 3.6
click at [95, 358] on div "facebook" at bounding box center [143, 361] width 138 height 23
click at [95, 360] on link "facebook" at bounding box center [95, 360] width 21 height 6
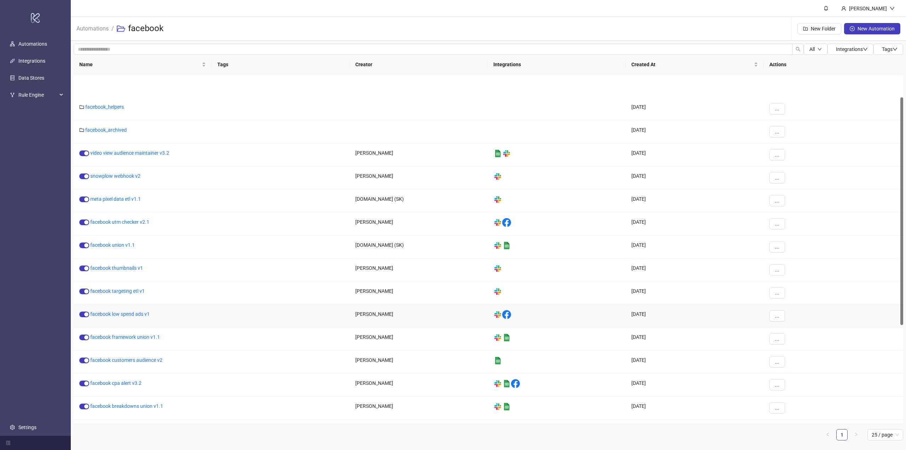
scroll to position [71, 0]
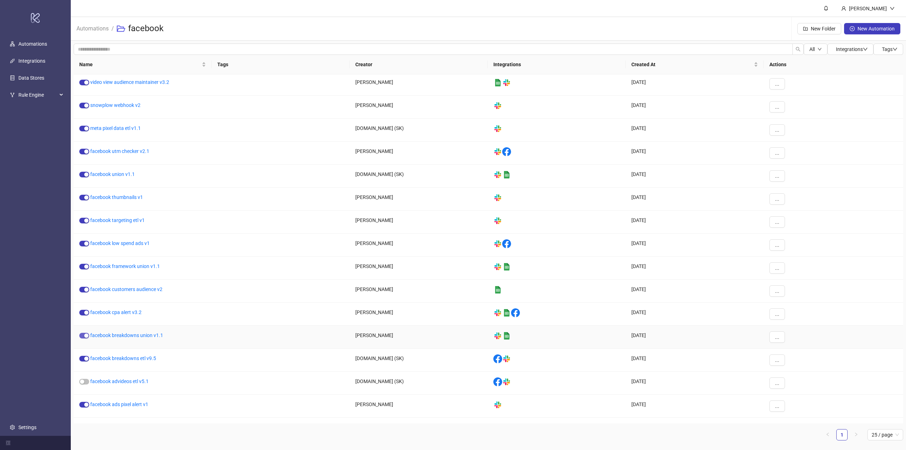
click at [83, 335] on span "button" at bounding box center [84, 336] width 10 height 6
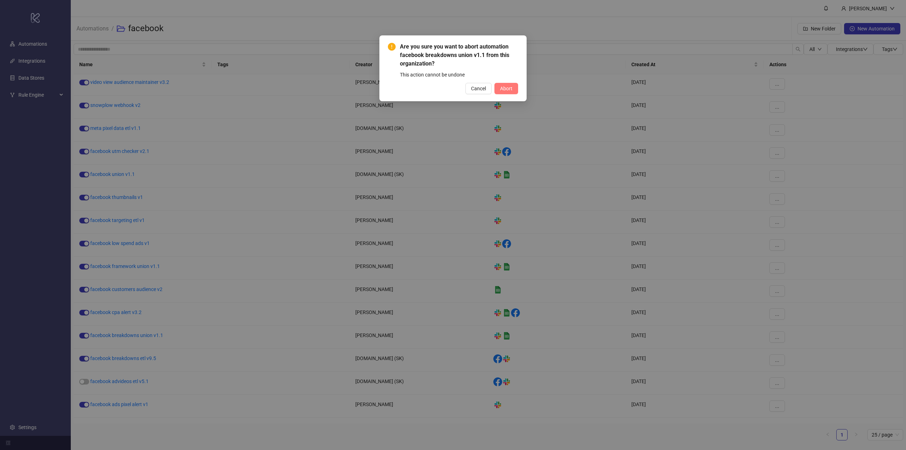
click at [506, 89] on span "Abort" at bounding box center [506, 89] width 12 height 6
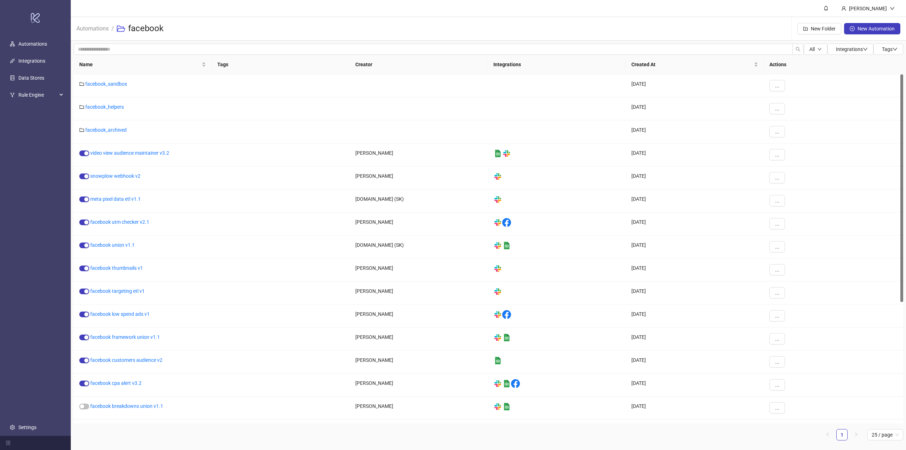
click at [508, 19] on div "Automations / facebook New Folder New Automation" at bounding box center [488, 29] width 835 height 24
click at [523, 28] on div "Automations / facebook New Folder New Automation" at bounding box center [488, 29] width 835 height 24
click at [570, 9] on header "[PERSON_NAME]" at bounding box center [488, 8] width 835 height 17
click at [92, 30] on link "Automations" at bounding box center [92, 28] width 35 height 8
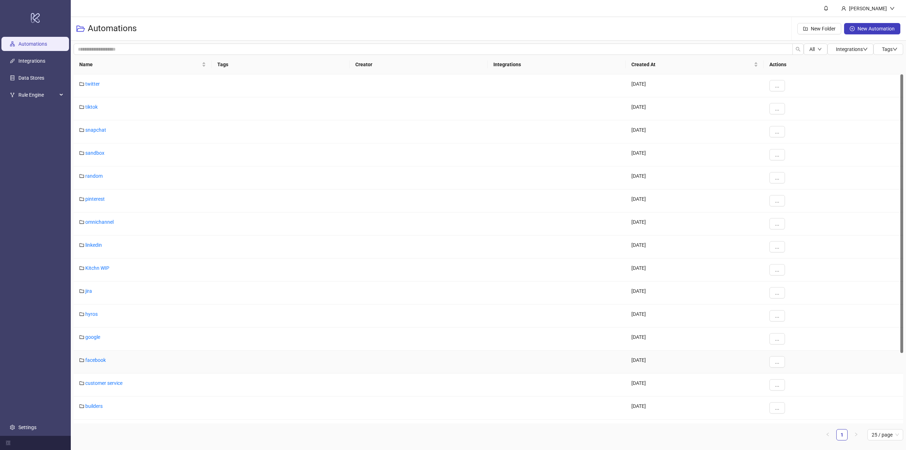
scroll to position [88, 0]
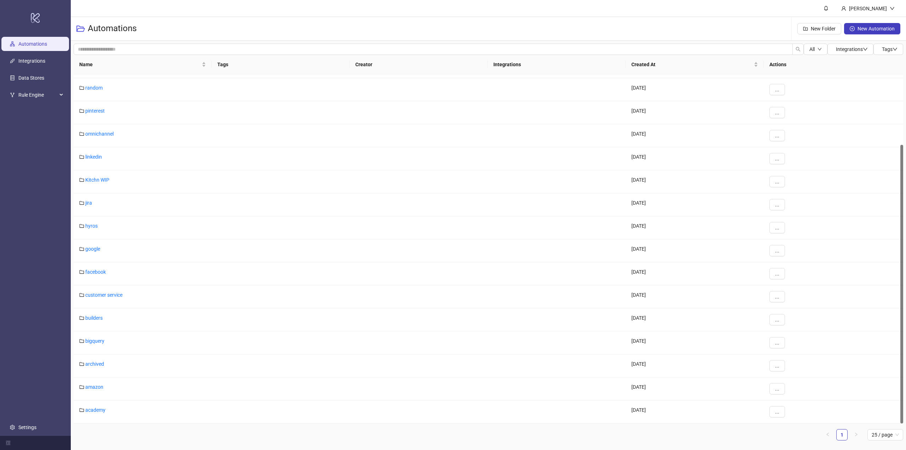
click at [526, 29] on div "Automations New Folder New Automation" at bounding box center [488, 29] width 835 height 24
click at [91, 320] on link "builders" at bounding box center [93, 318] width 17 height 6
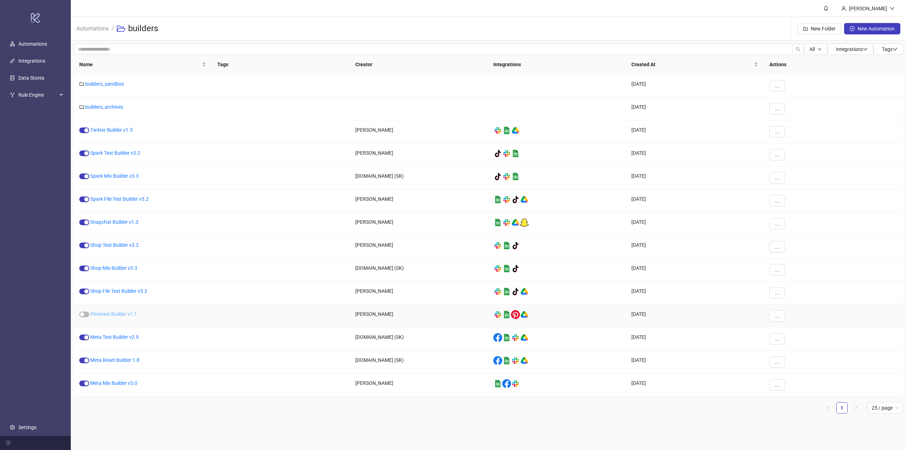
click at [114, 315] on link "Pinterest Builder v1.1" at bounding box center [113, 314] width 47 height 6
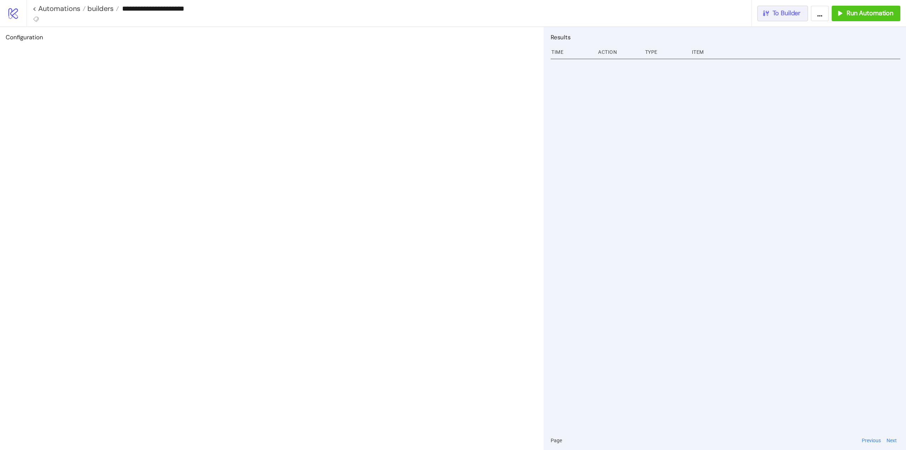
click at [782, 17] on button "To Builder" at bounding box center [783, 14] width 51 height 16
